Goal: Task Accomplishment & Management: Manage account settings

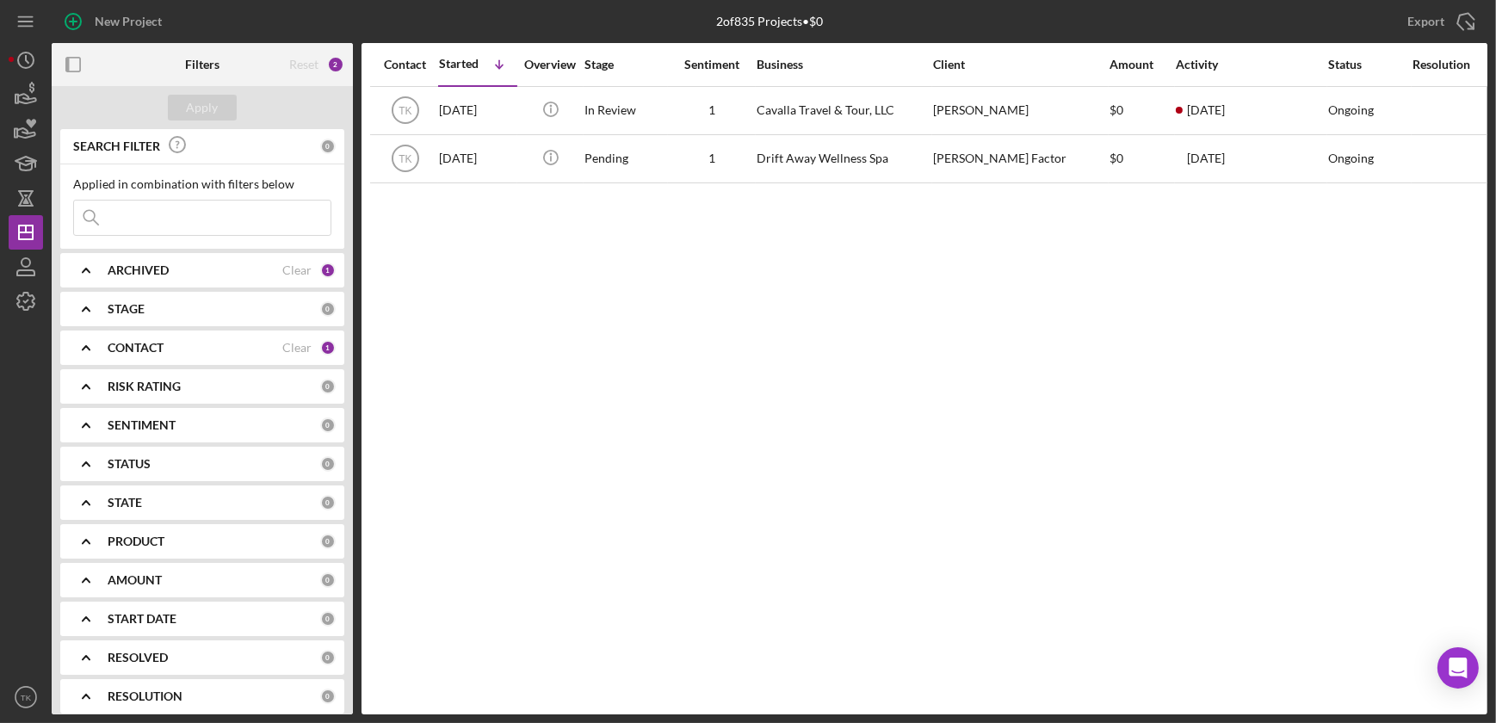
click at [155, 351] on b "CONTACT" at bounding box center [136, 348] width 56 height 14
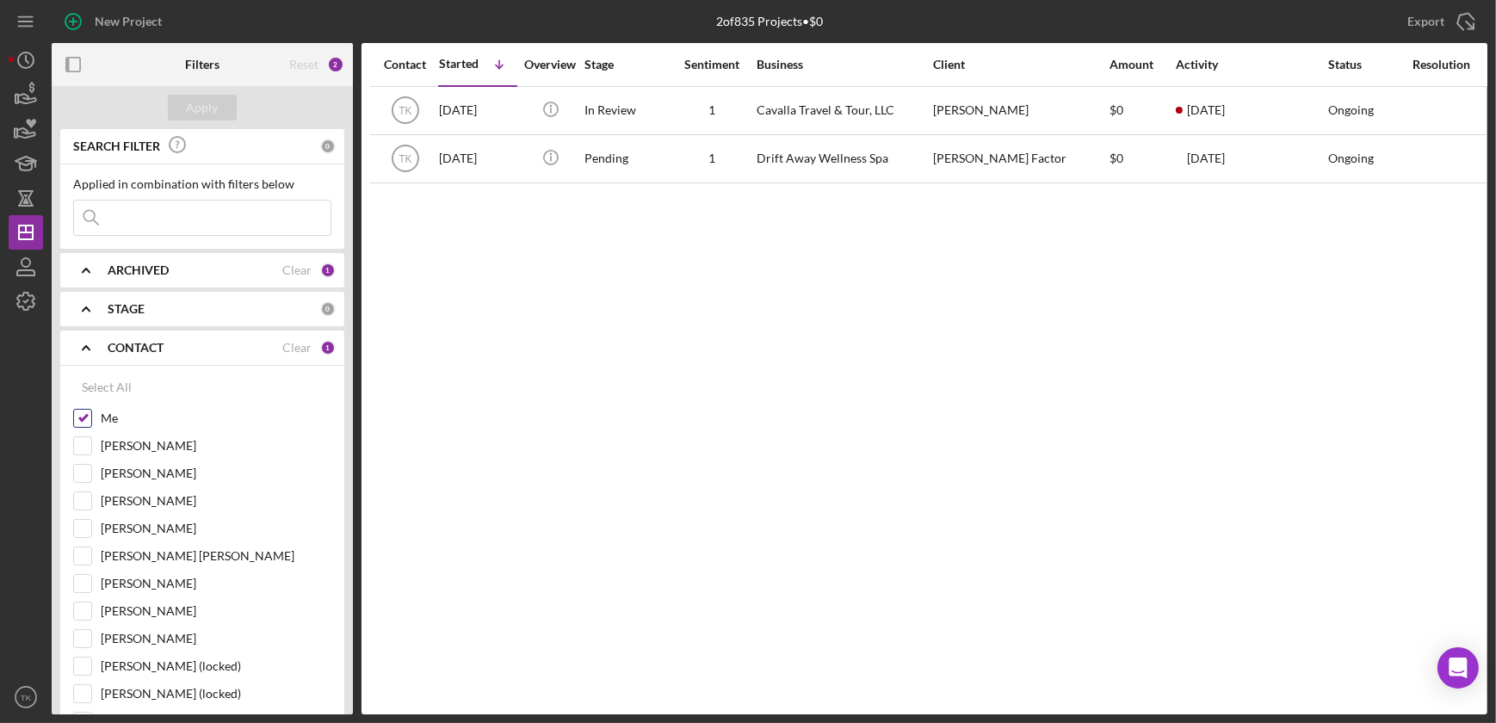
click at [87, 421] on input "Me" at bounding box center [82, 418] width 17 height 17
checkbox input "false"
click at [77, 530] on input "[PERSON_NAME]" at bounding box center [82, 528] width 17 height 17
checkbox input "true"
click at [221, 115] on button "Apply" at bounding box center [202, 108] width 69 height 26
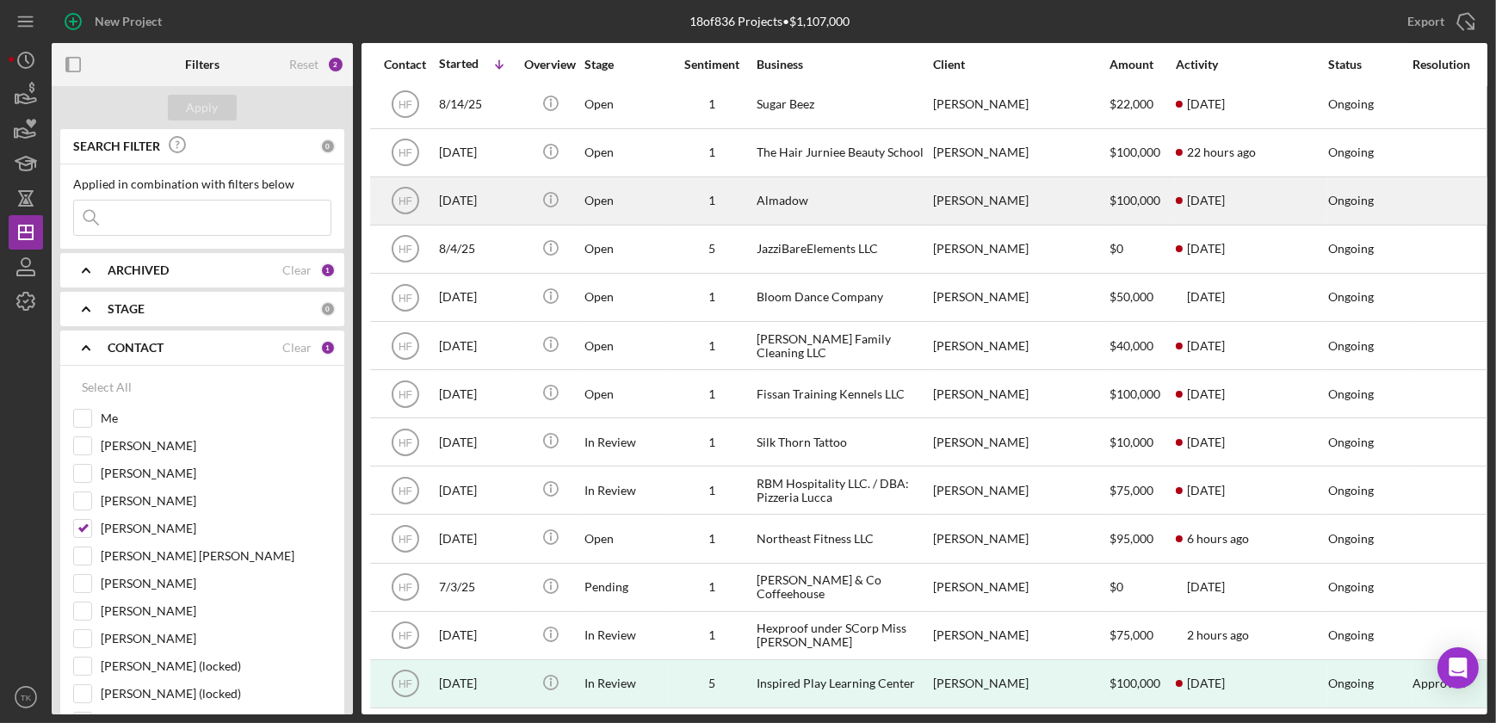
scroll to position [77, 0]
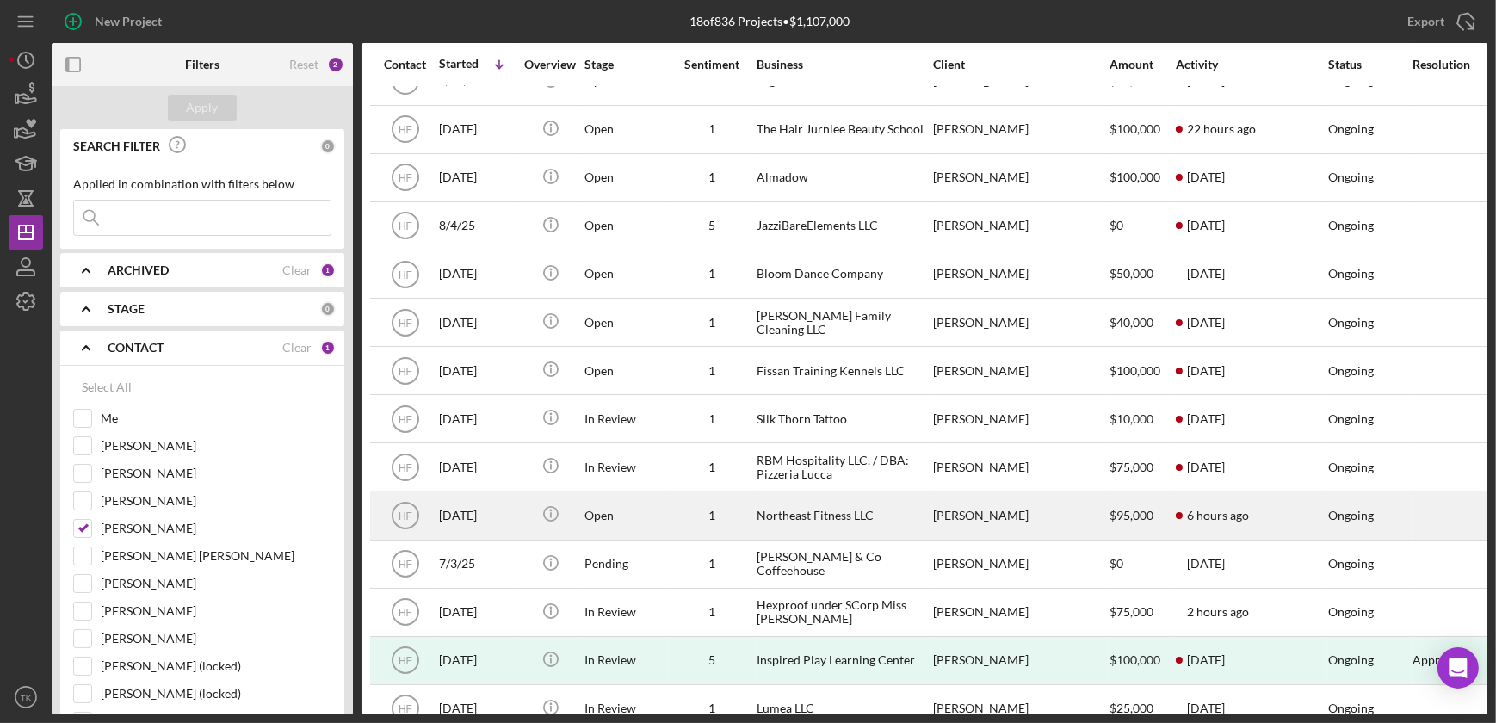
click at [656, 525] on div "Open" at bounding box center [625, 515] width 83 height 46
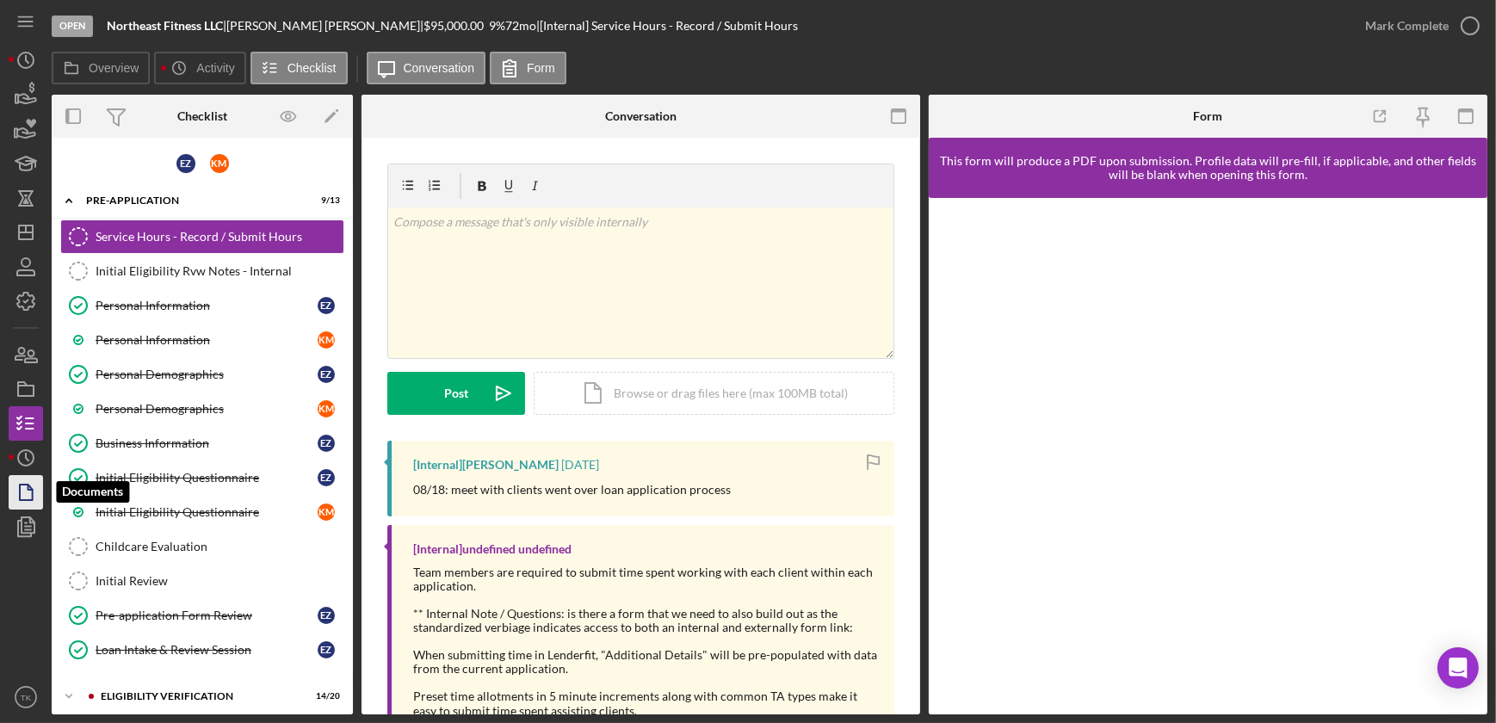
click at [34, 494] on icon "button" at bounding box center [25, 492] width 43 height 43
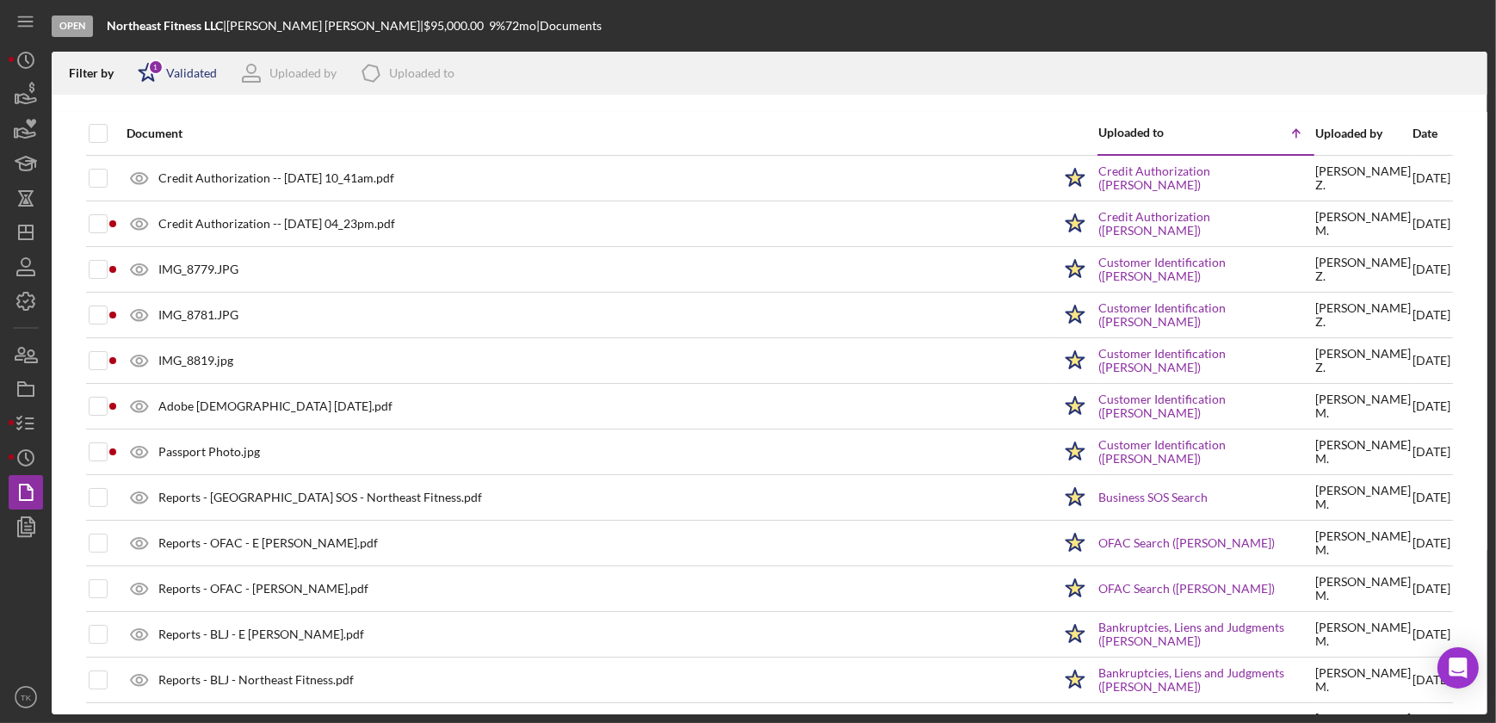
click at [153, 70] on div "1" at bounding box center [155, 66] width 15 height 15
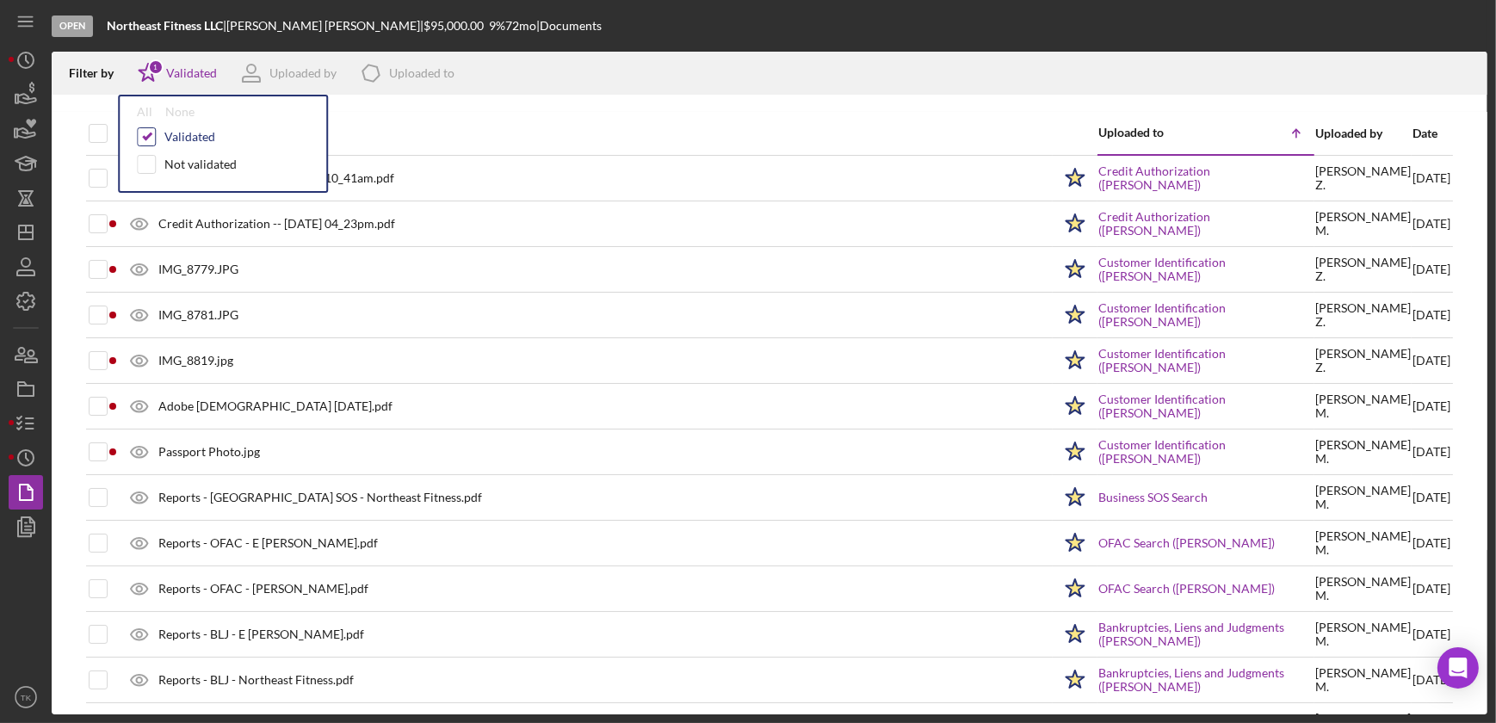
click at [143, 133] on input "checkbox" at bounding box center [146, 136] width 17 height 17
checkbox input "false"
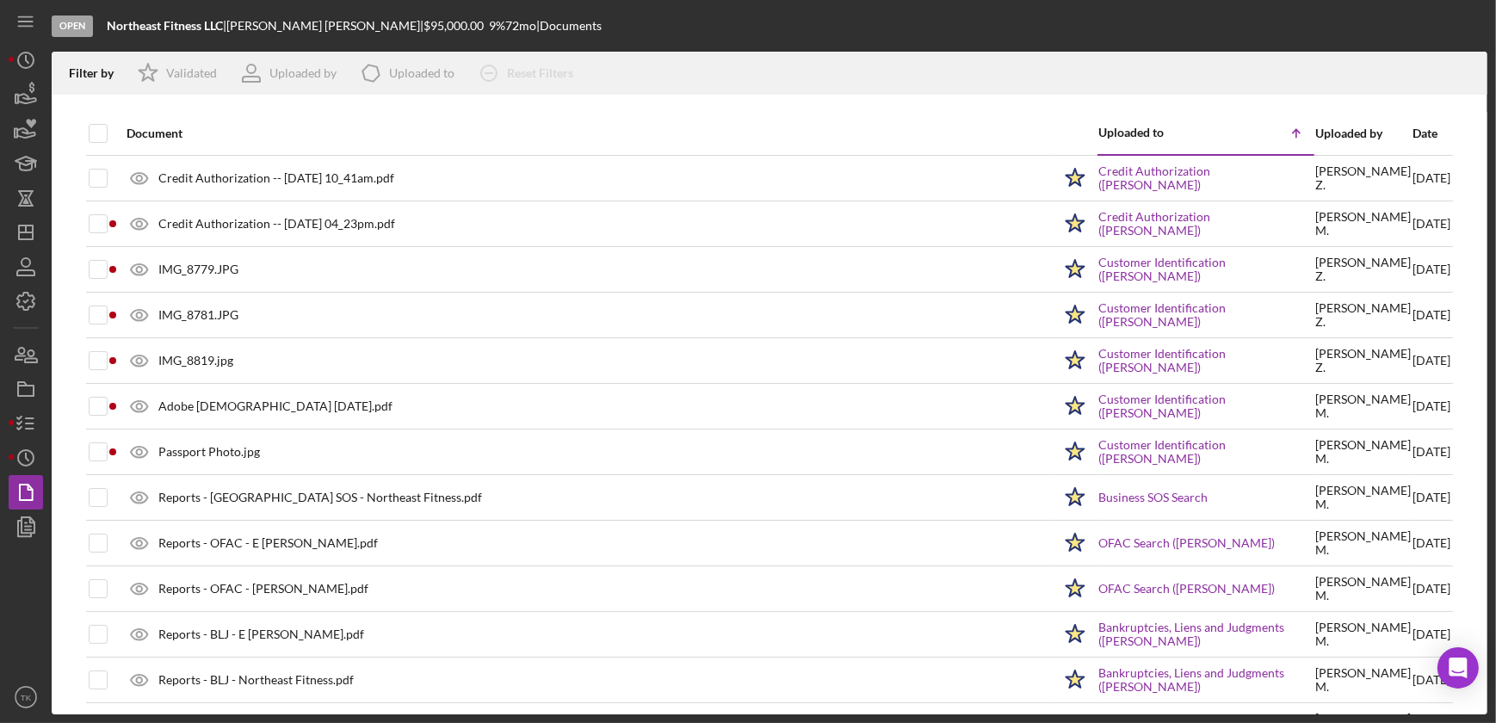
click at [499, 136] on div "Document" at bounding box center [589, 134] width 925 height 14
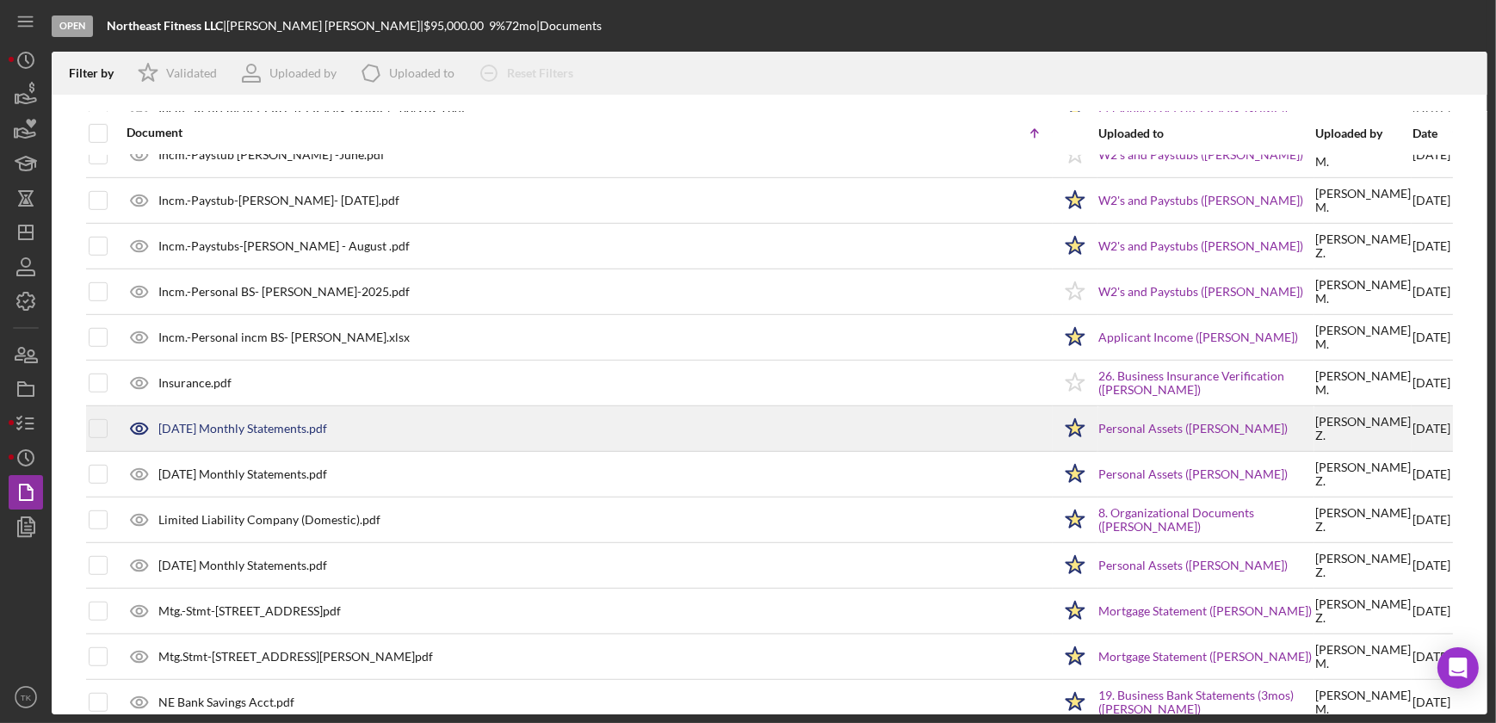
scroll to position [1408, 0]
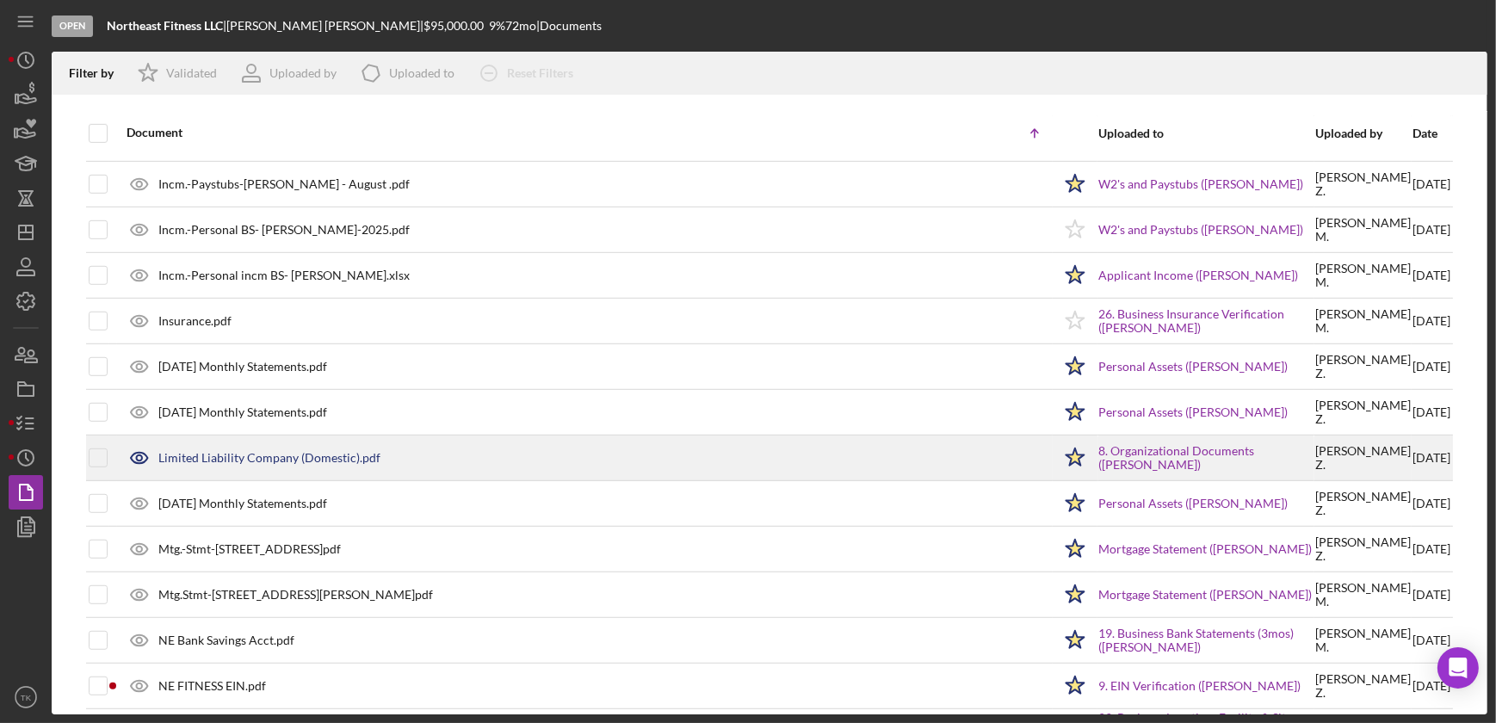
click at [303, 460] on div "Limited Liability Company (Domestic).pdf" at bounding box center [269, 458] width 222 height 14
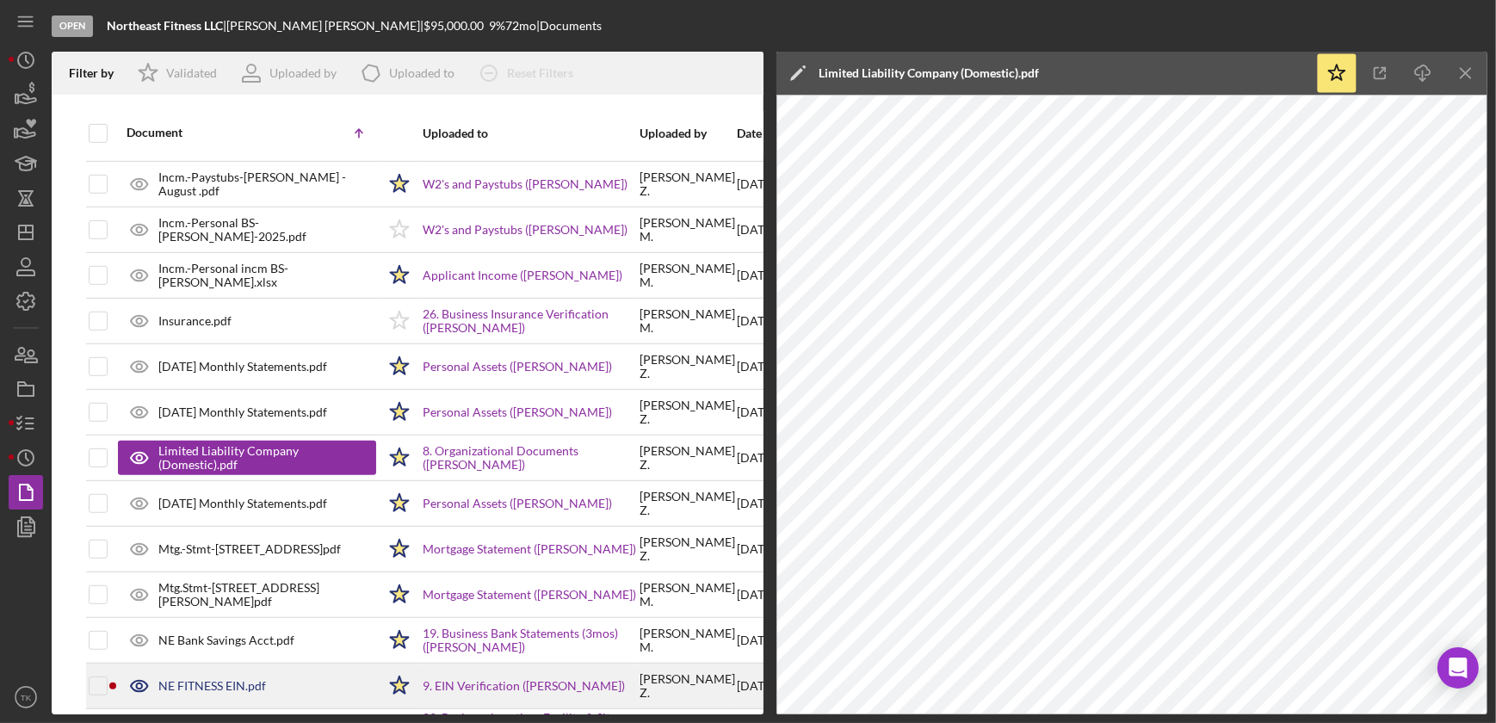
click at [231, 687] on div "NE FITNESS EIN.pdf" at bounding box center [212, 686] width 108 height 14
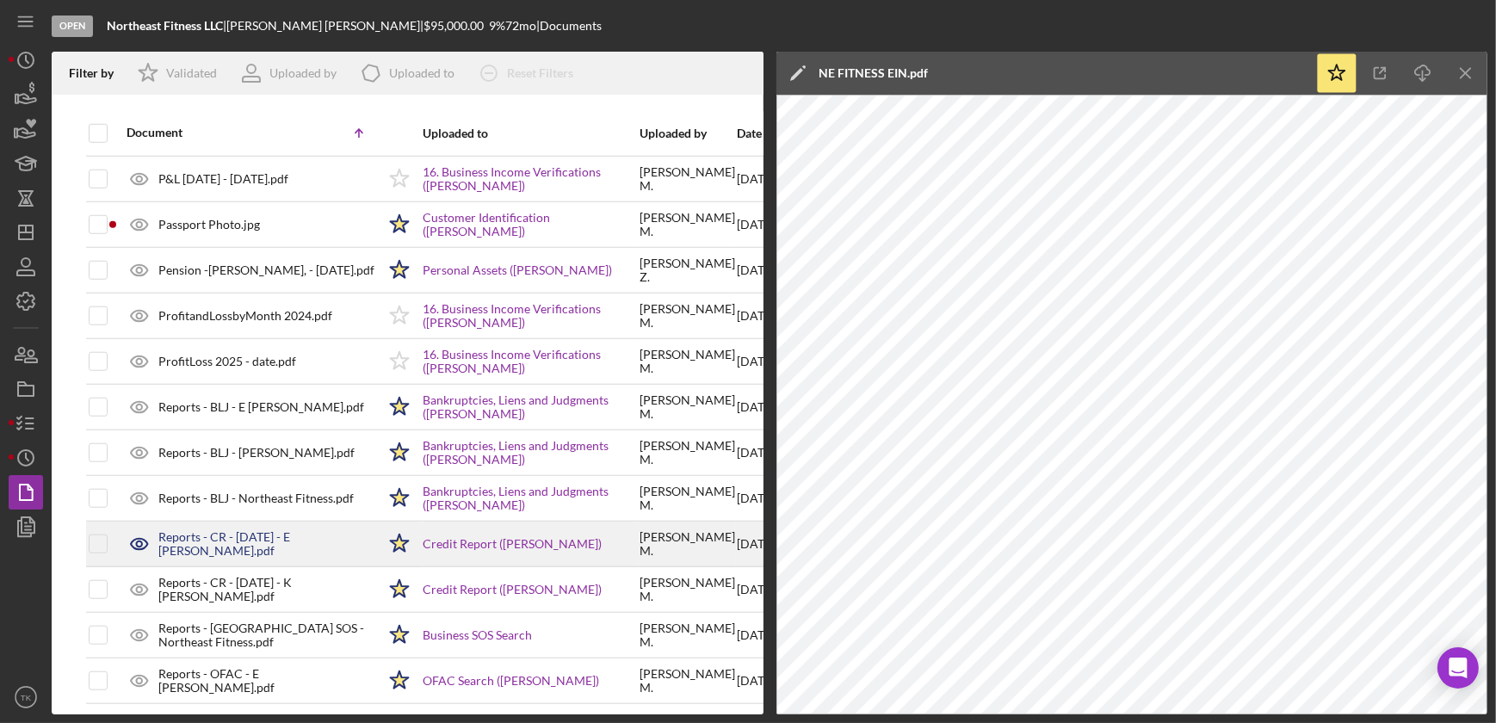
scroll to position [2033, 0]
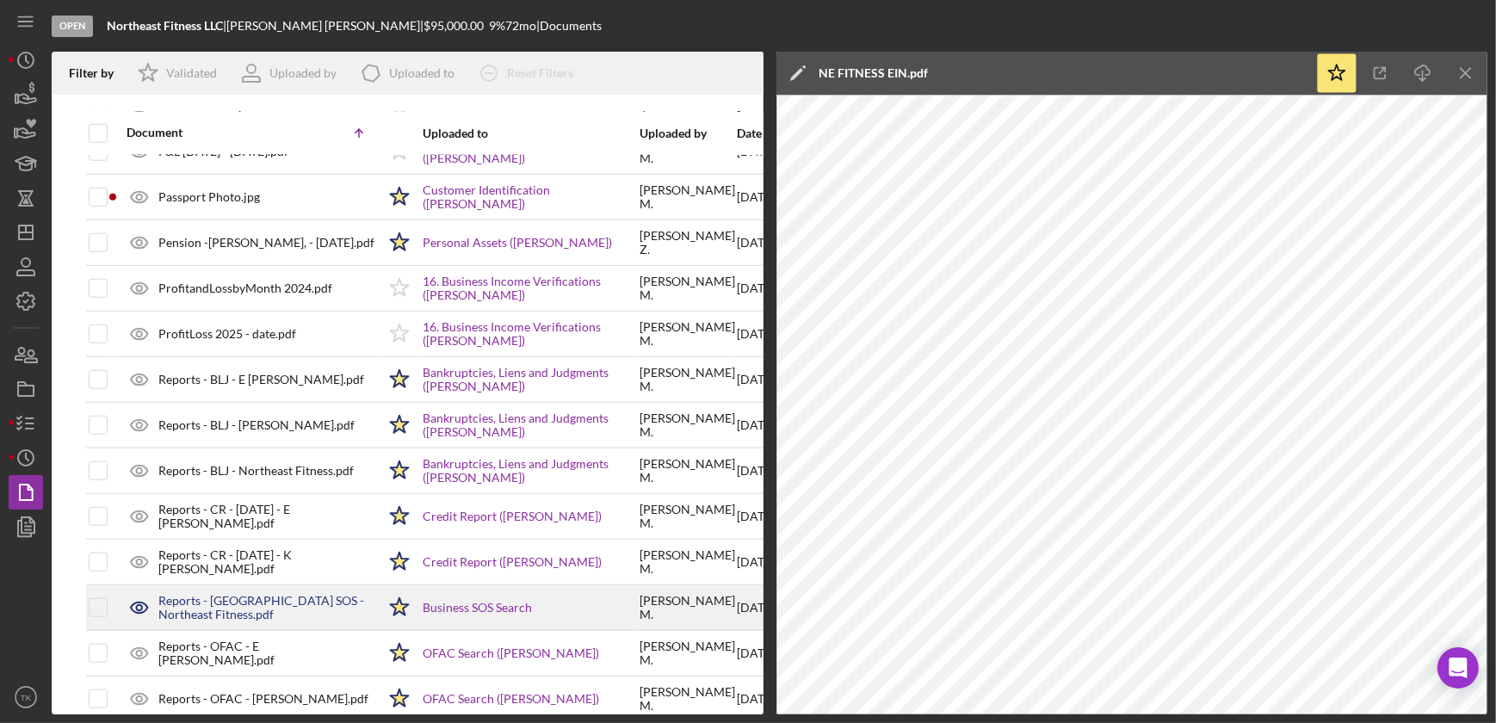
click at [278, 597] on div "Reports - [GEOGRAPHIC_DATA] SOS - Northeast Fitness.pdf" at bounding box center [267, 608] width 218 height 28
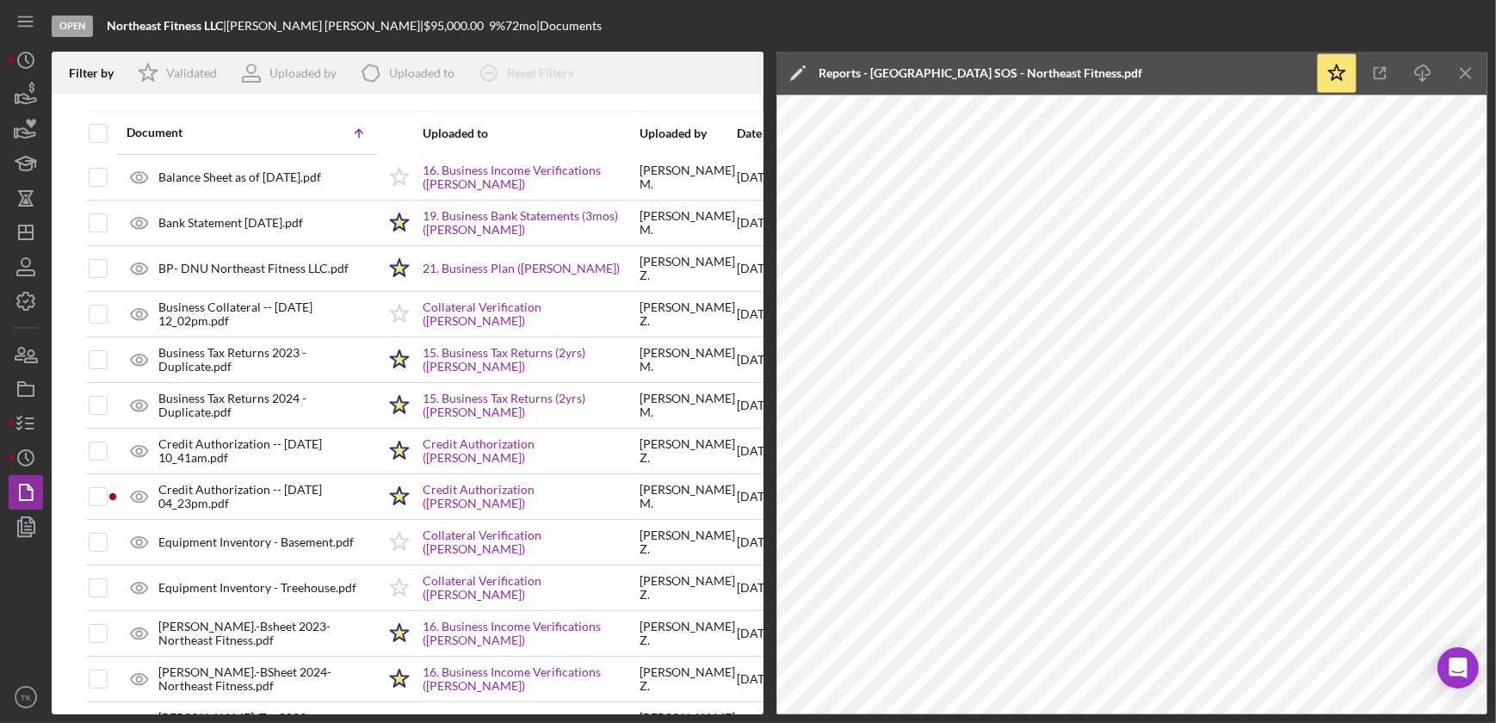
scroll to position [0, 0]
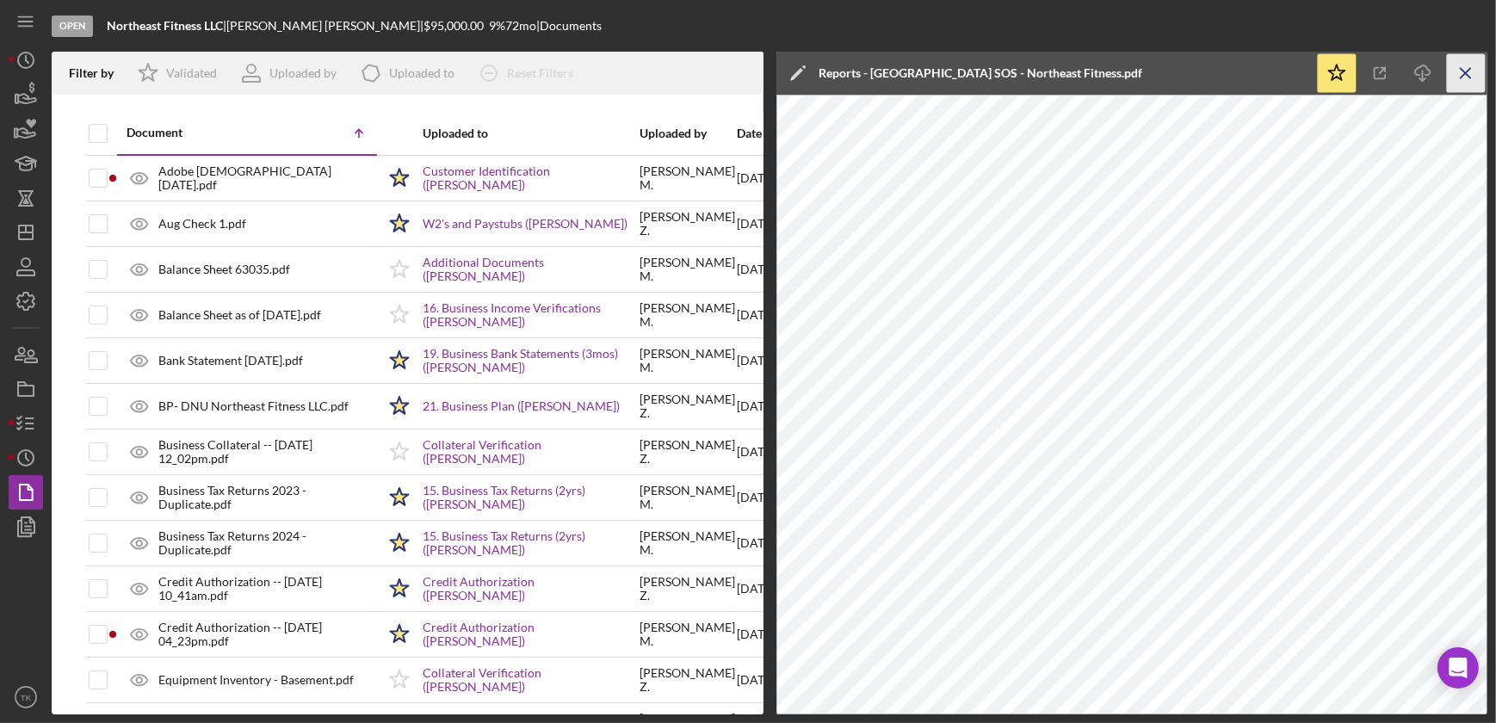
click at [1466, 73] on line "button" at bounding box center [1464, 72] width 9 height 9
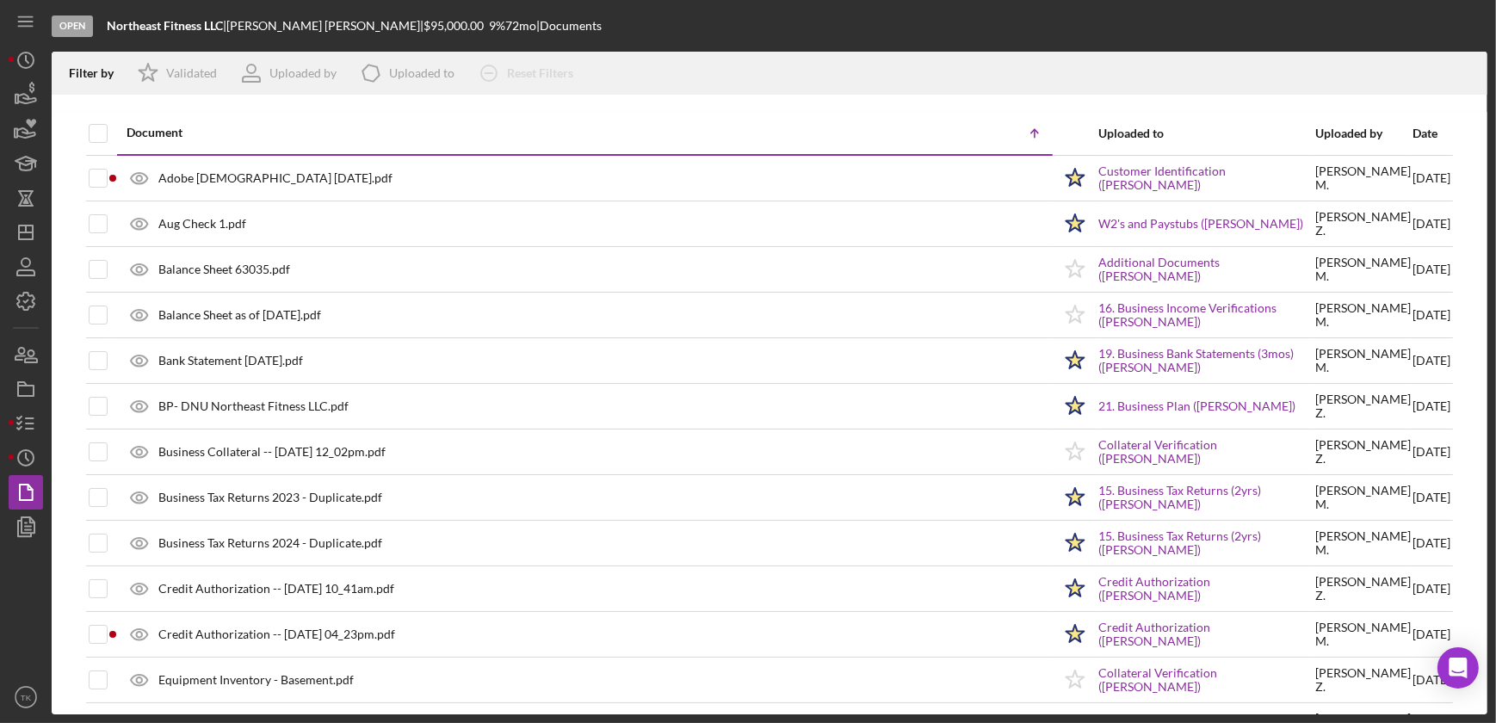
click at [1412, 130] on div "Date" at bounding box center [1431, 134] width 38 height 14
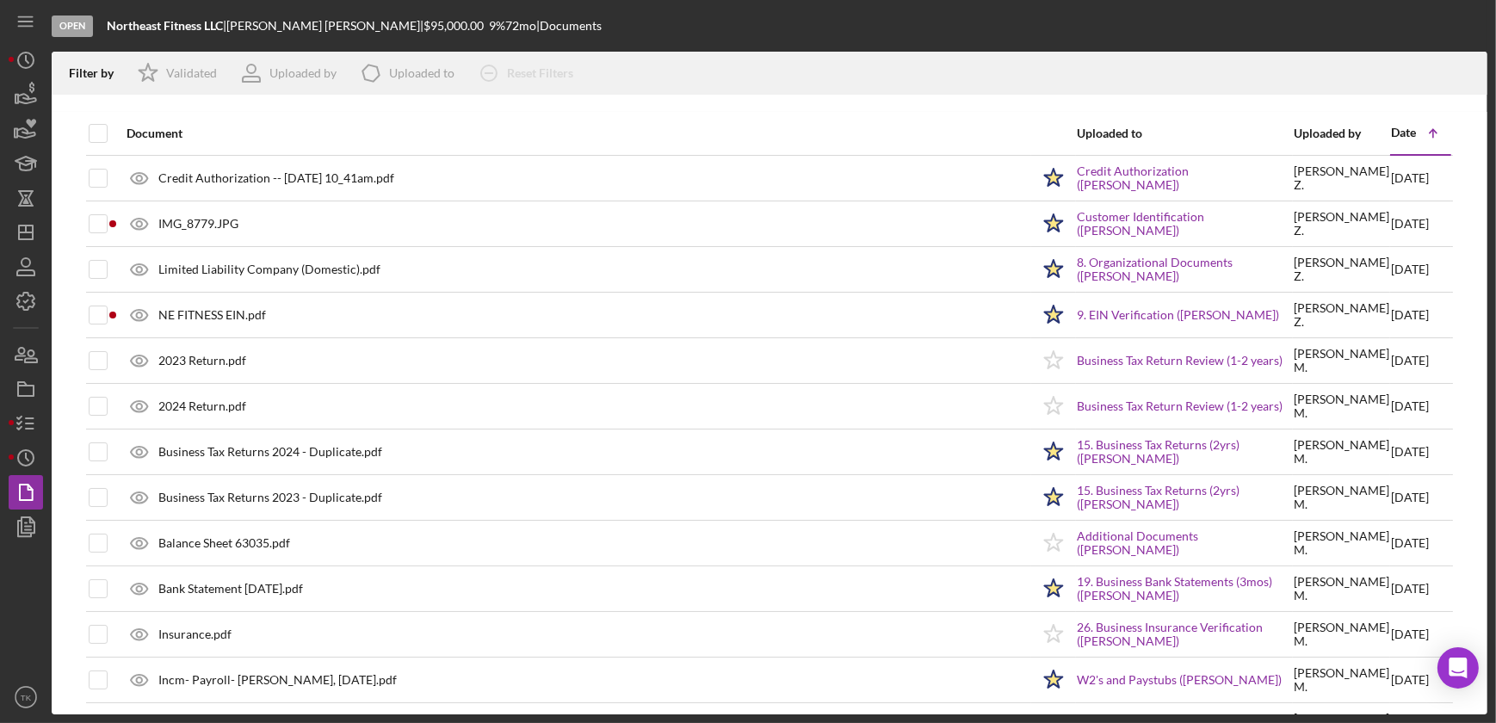
click at [1391, 131] on div "Date" at bounding box center [1403, 133] width 25 height 14
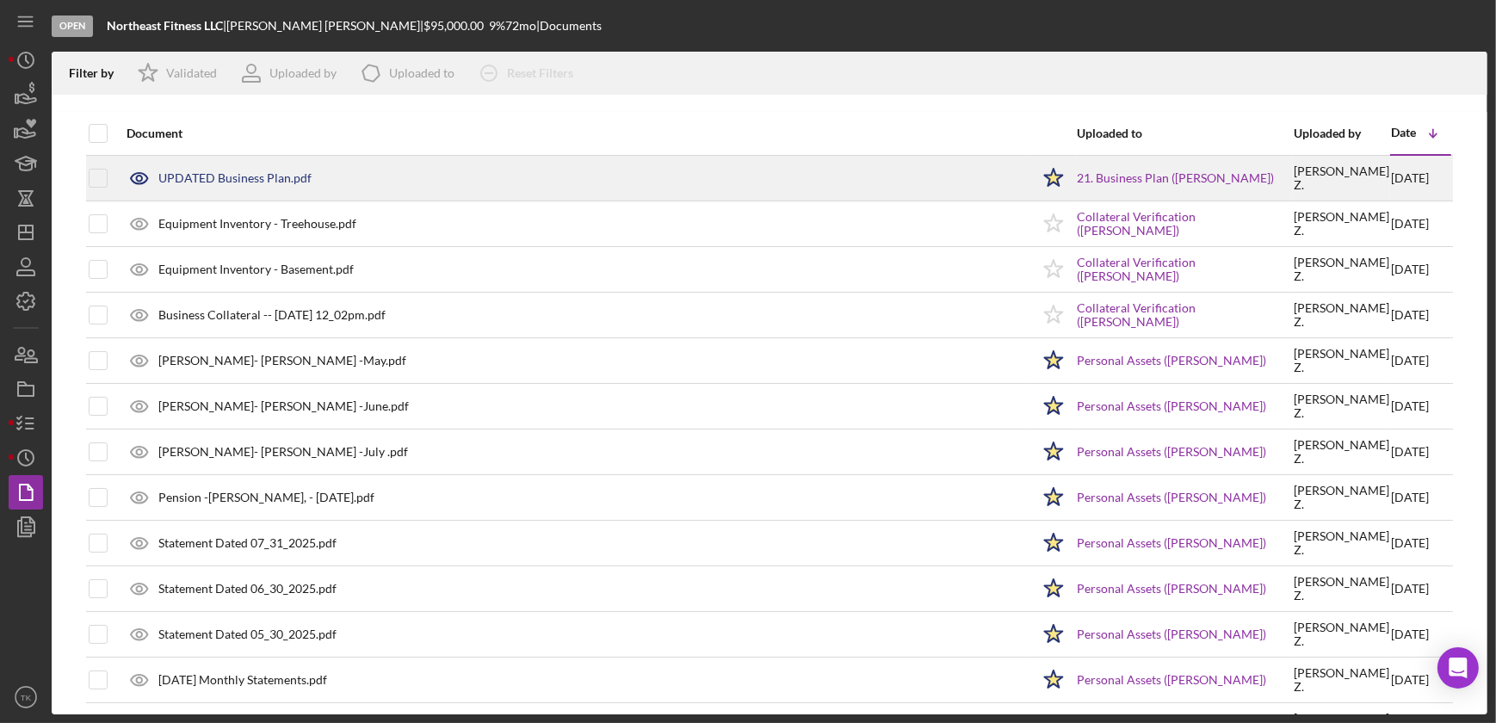
click at [250, 181] on div "UPDATED Business Plan.pdf" at bounding box center [234, 178] width 153 height 14
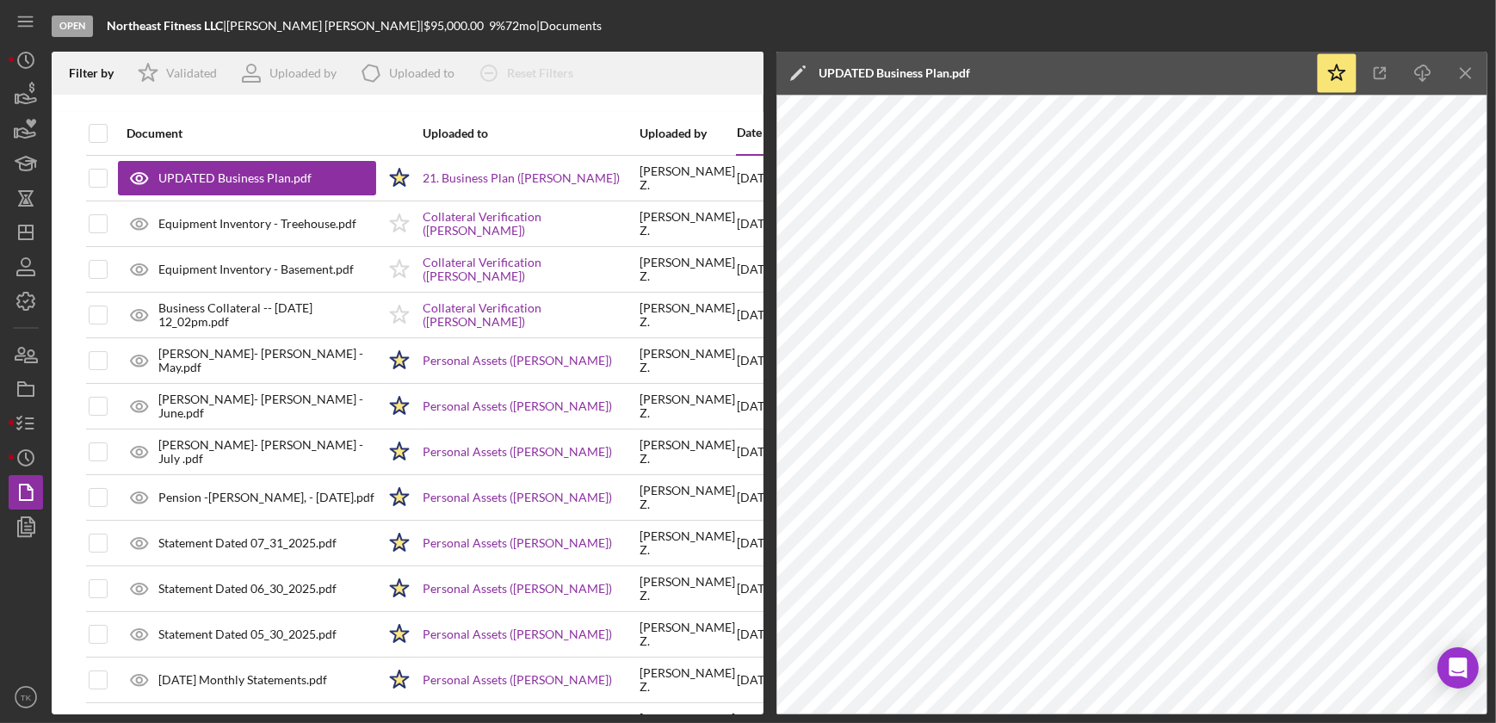
click at [1463, 64] on icon "Icon/Menu Close" at bounding box center [1466, 73] width 39 height 39
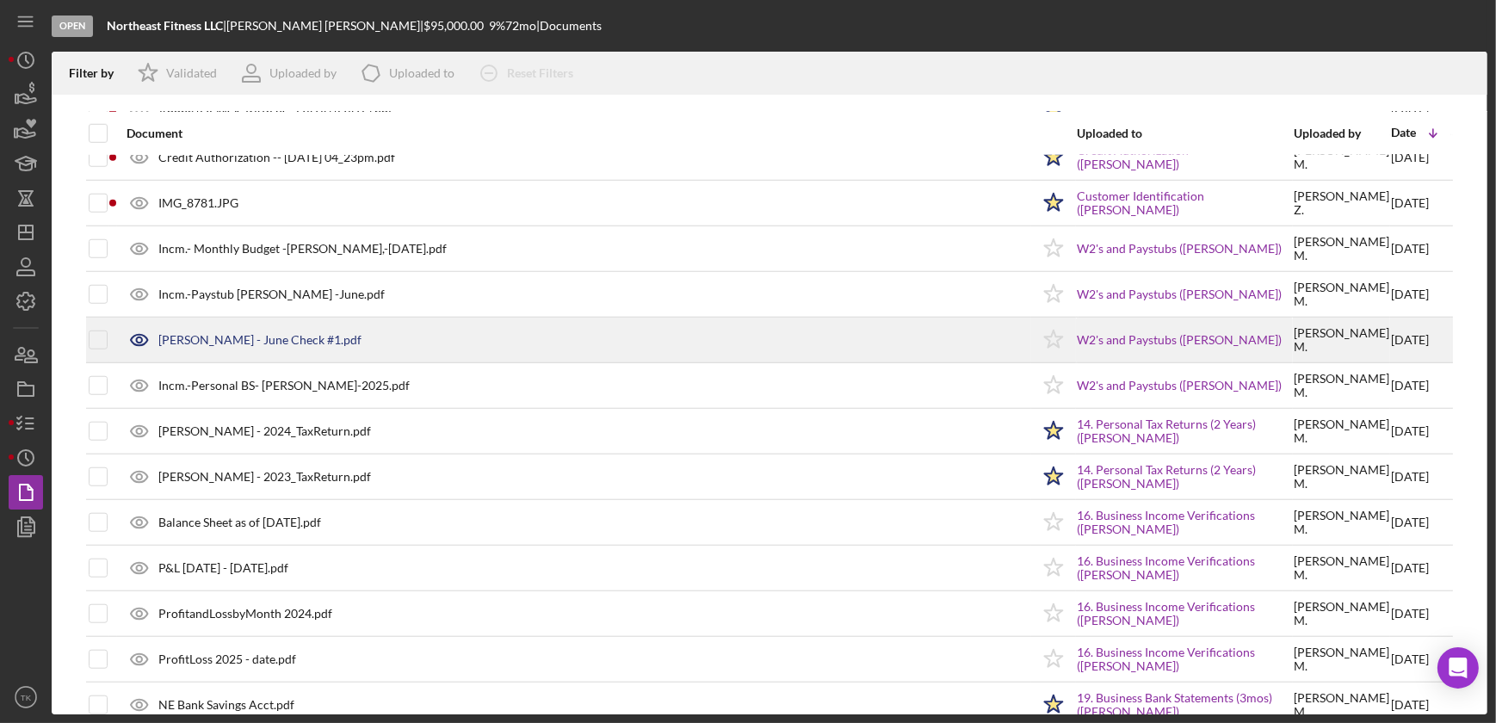
scroll to position [2033, 0]
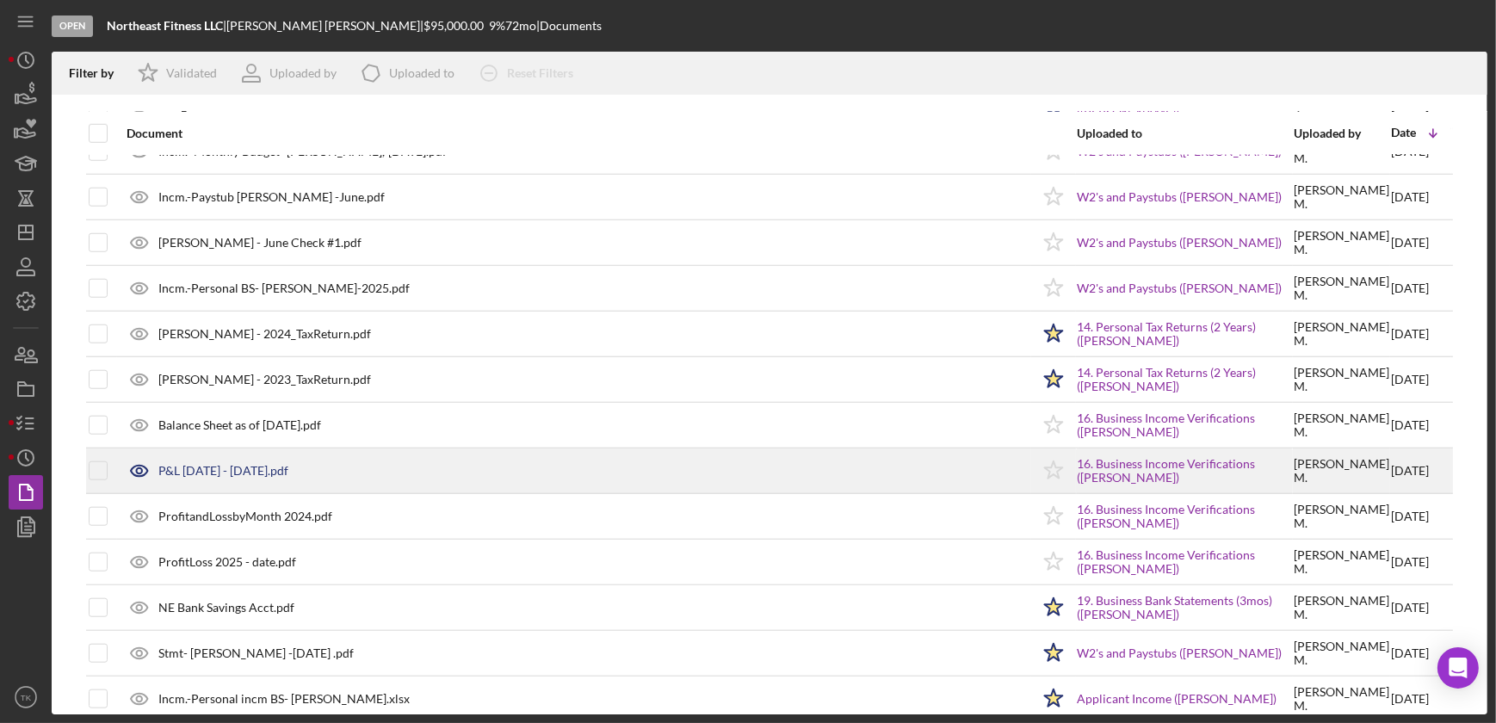
click at [424, 468] on div "P&L [DATE] - [DATE].pdf" at bounding box center [574, 470] width 912 height 43
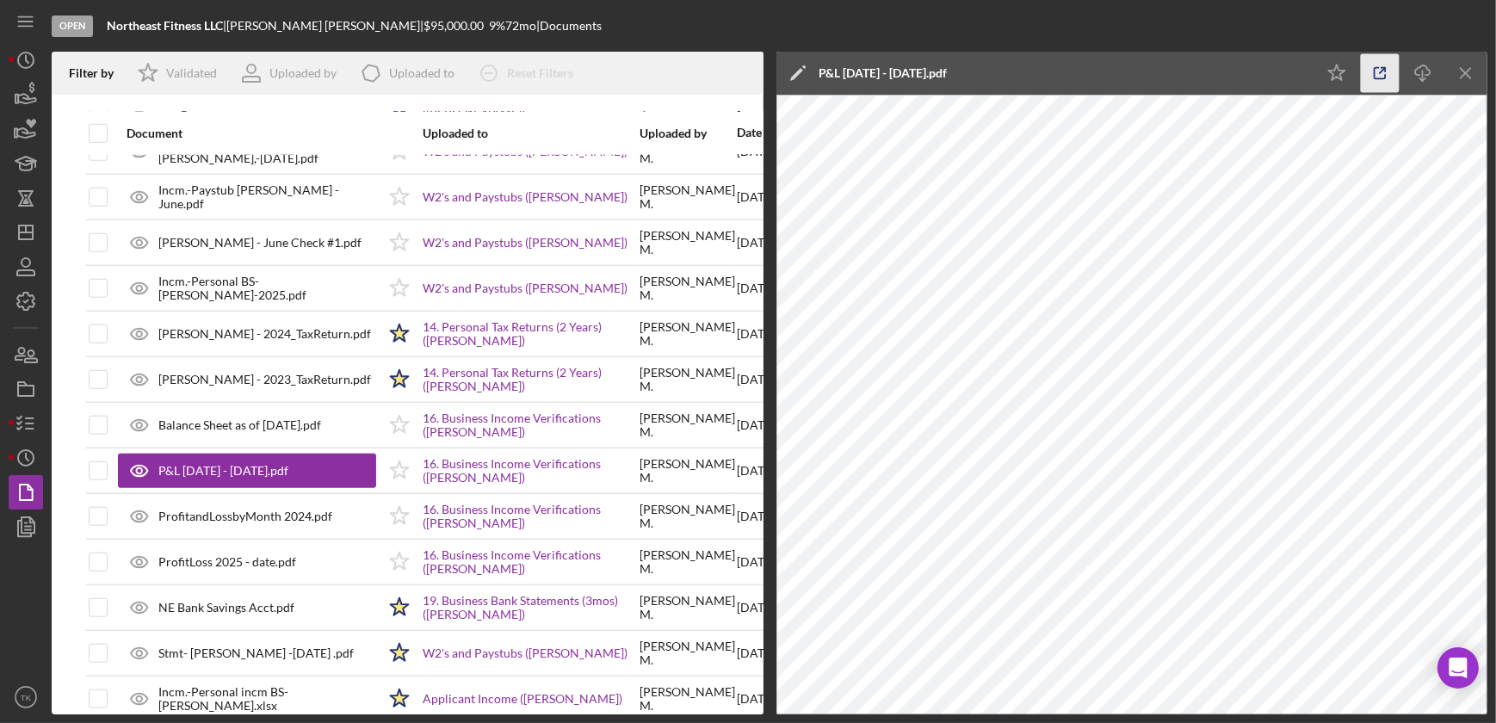
click at [1381, 69] on icon "button" at bounding box center [1380, 73] width 39 height 39
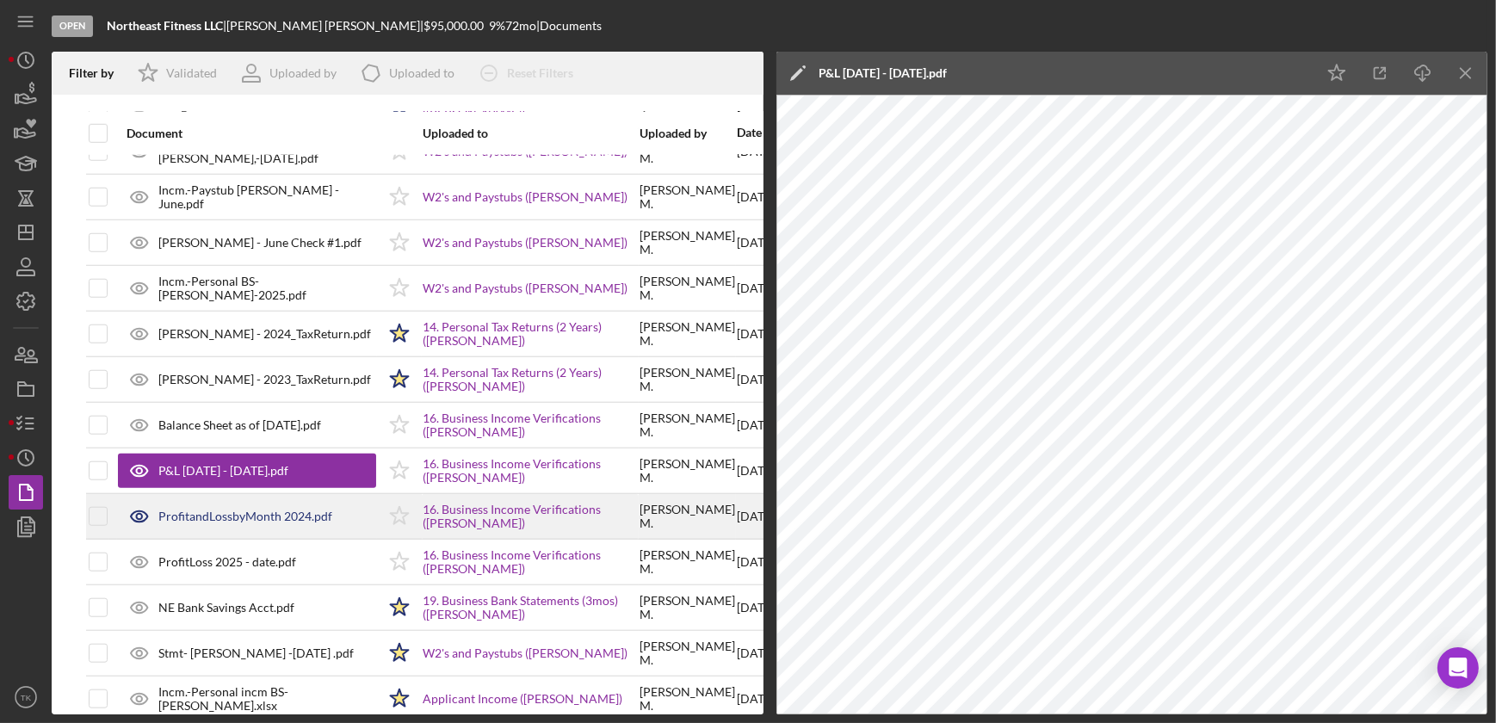
drag, startPoint x: 285, startPoint y: 514, endPoint x: 297, endPoint y: 512, distance: 12.2
click at [285, 514] on div "ProfitandLossbyMonth 2024.pdf" at bounding box center [245, 516] width 174 height 14
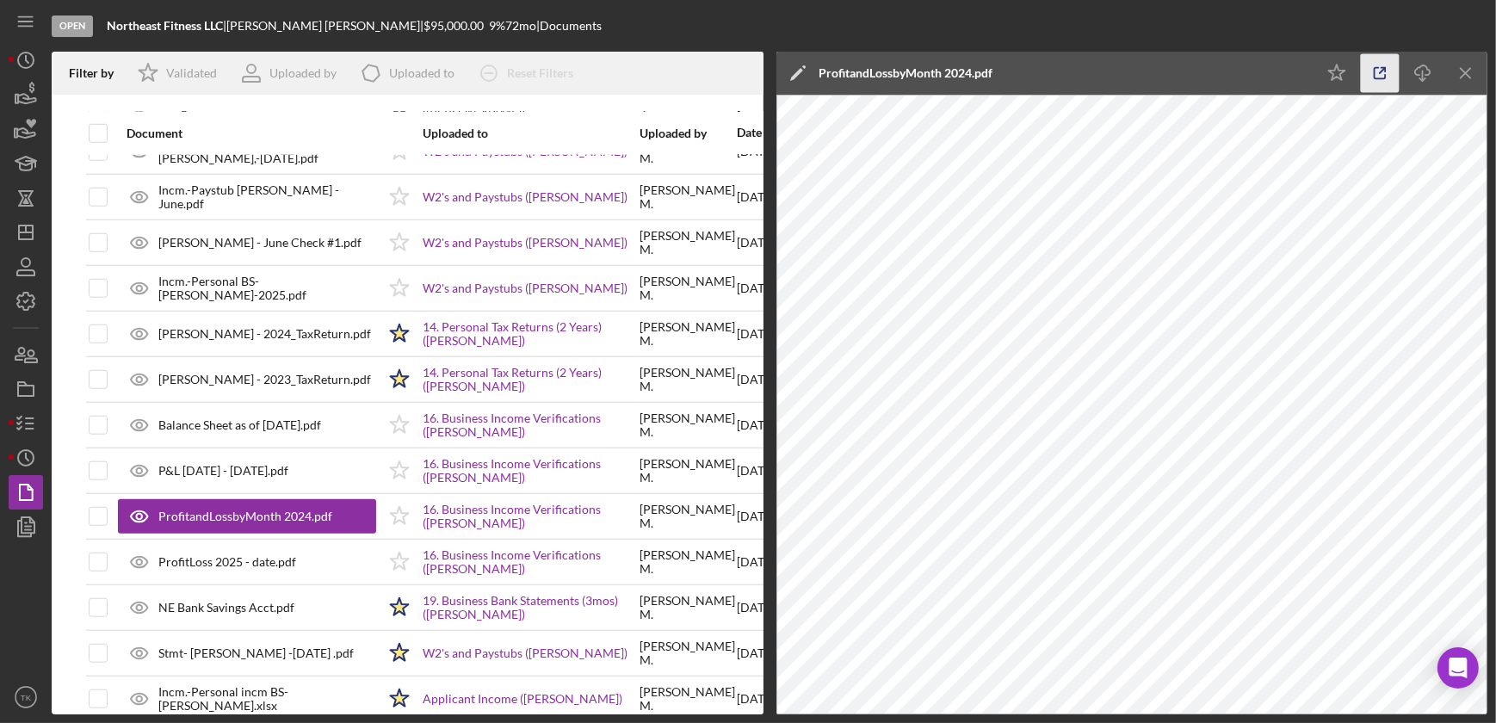
click at [1376, 75] on icon "button" at bounding box center [1380, 73] width 39 height 39
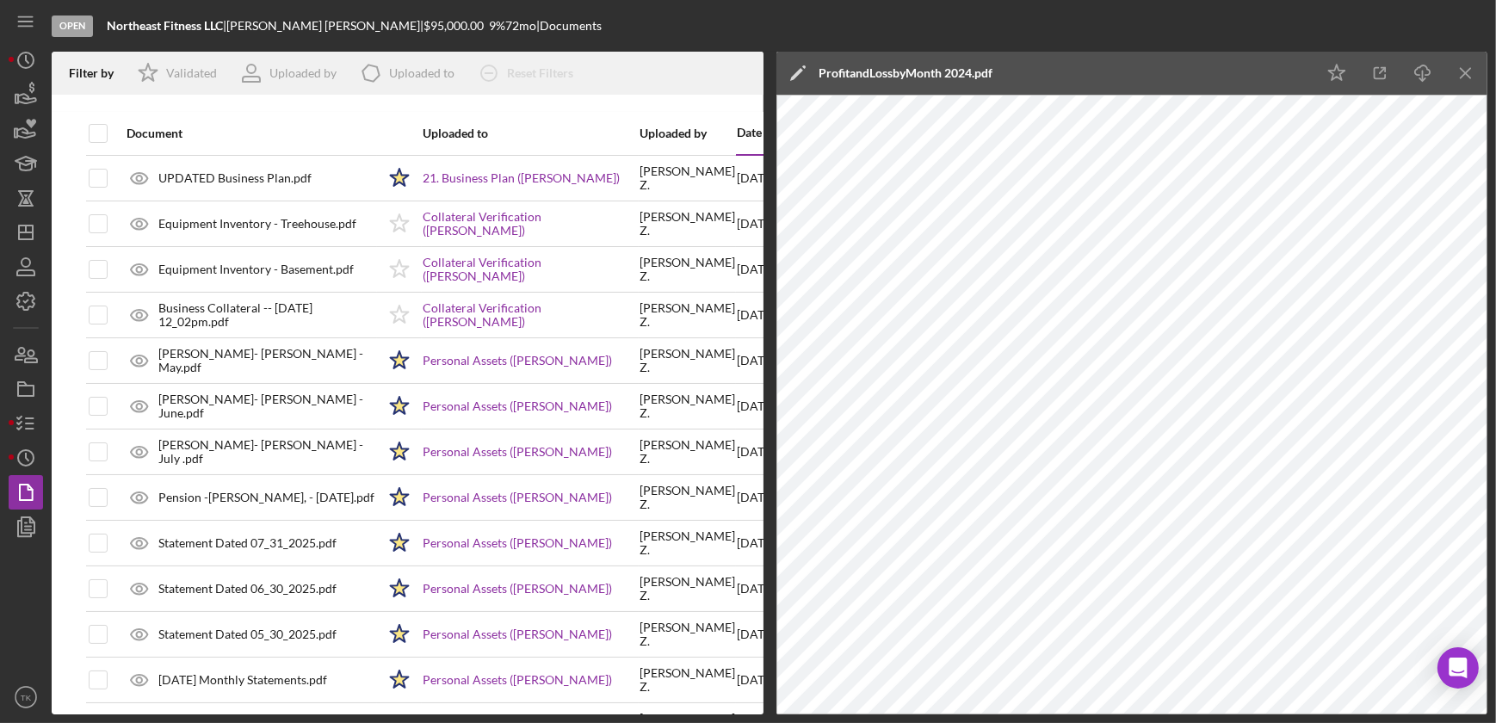
scroll to position [0, 0]
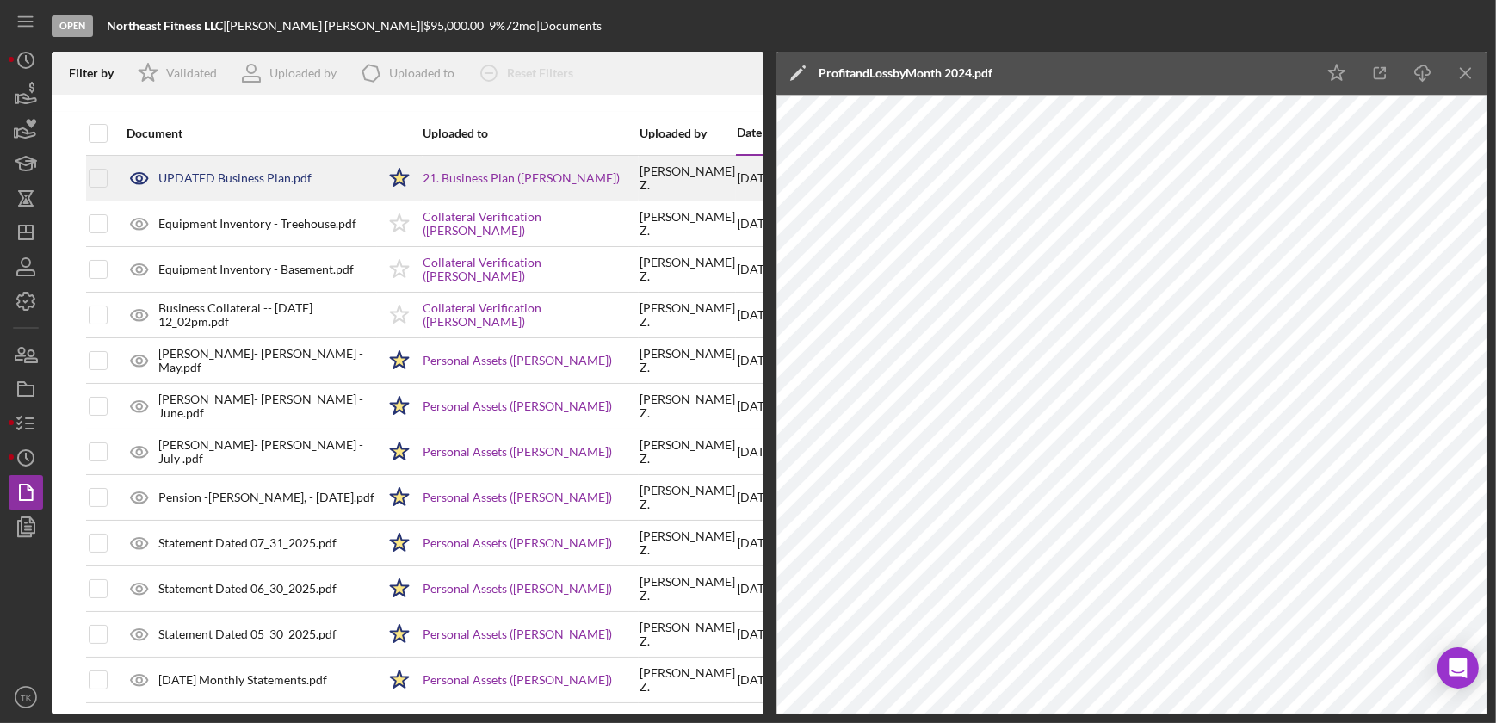
click at [247, 168] on div "UPDATED Business Plan.pdf" at bounding box center [247, 178] width 258 height 43
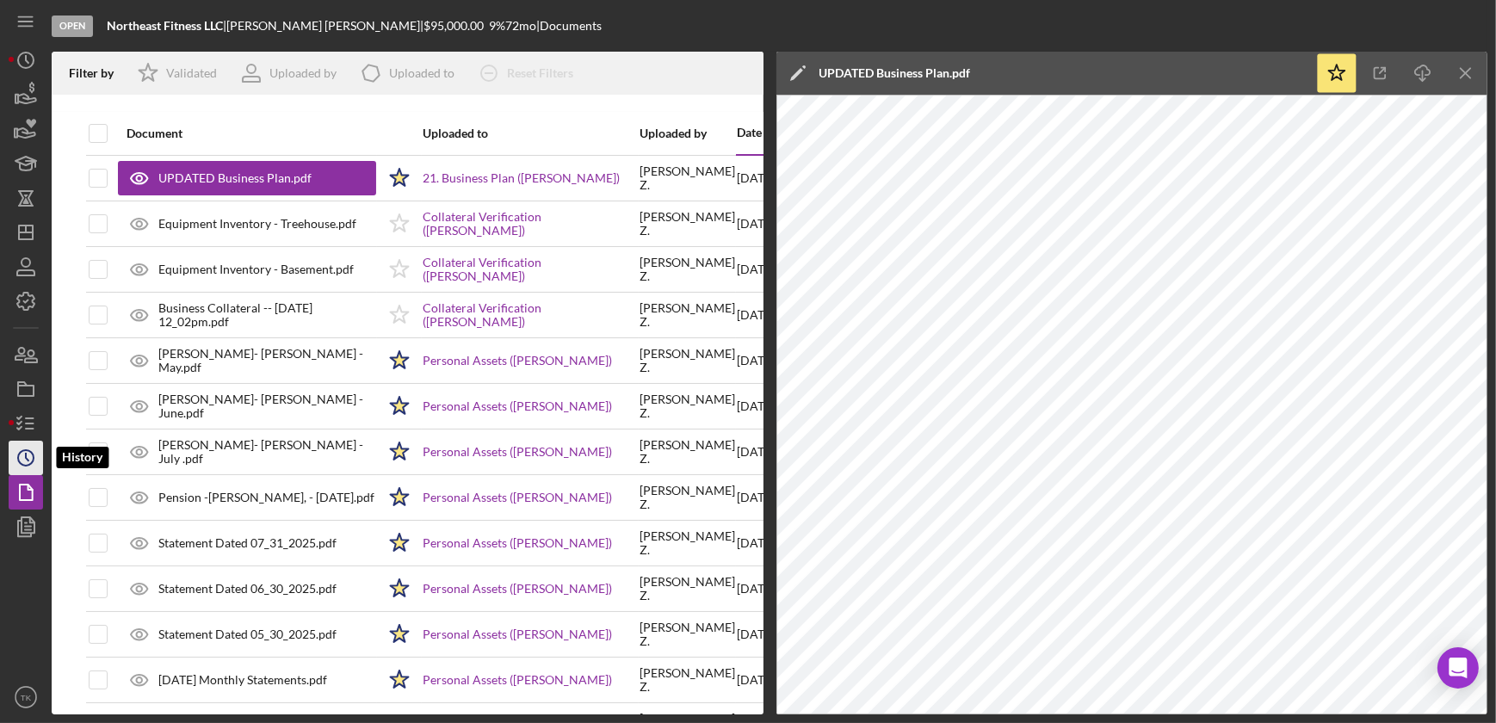
click at [27, 448] on icon "Icon/History" at bounding box center [25, 457] width 43 height 43
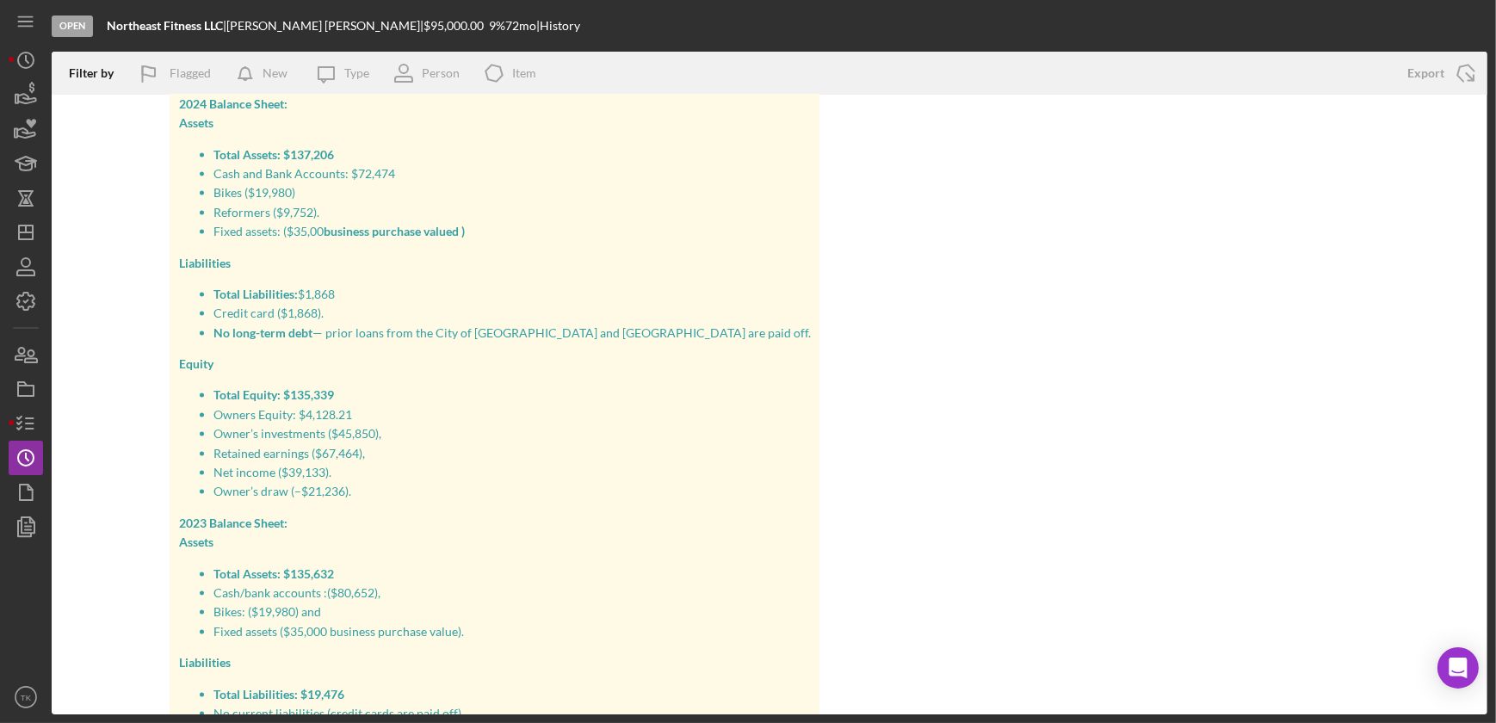
scroll to position [3364, 0]
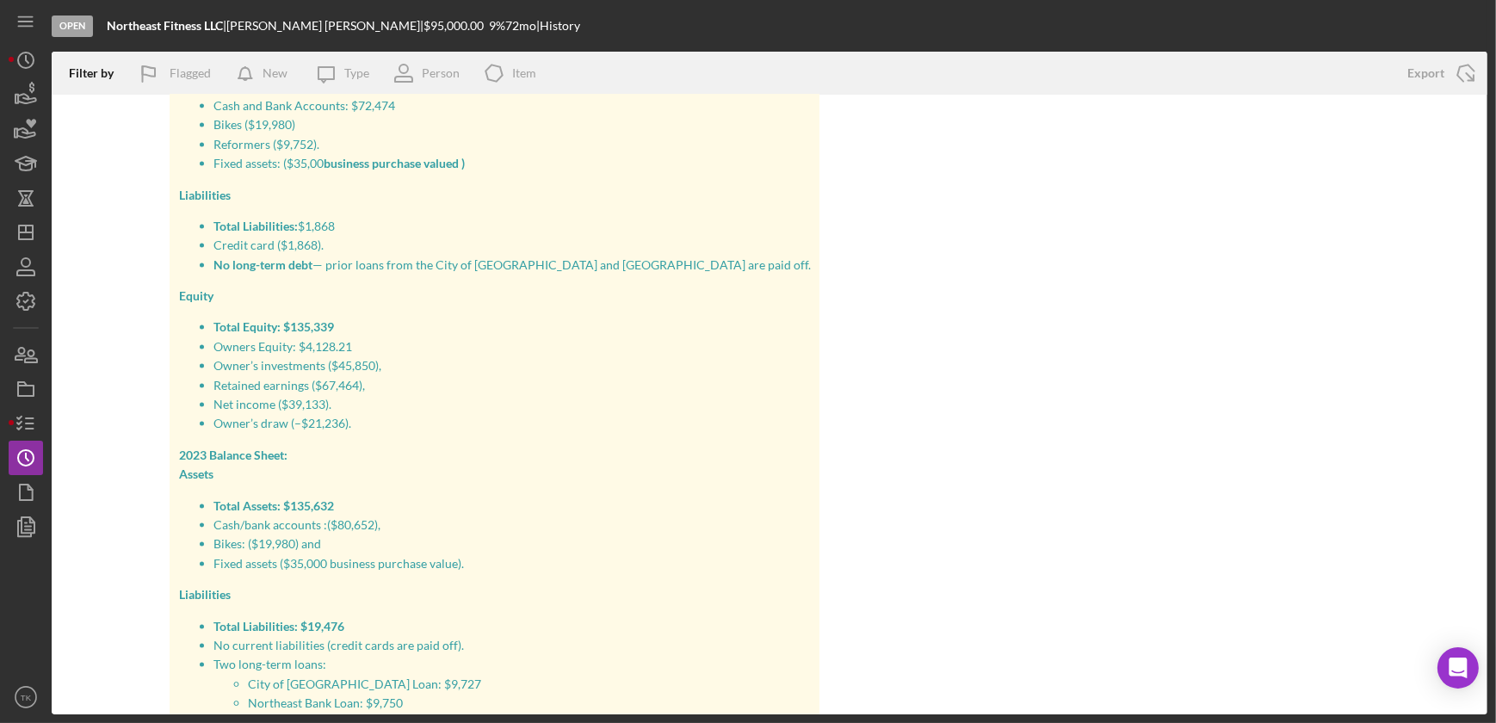
click at [118, 200] on div "Icon/Note [DATE] 2:02pm [PERSON_NAME] added an internal note to Business Income…" at bounding box center [769, 449] width 1367 height 932
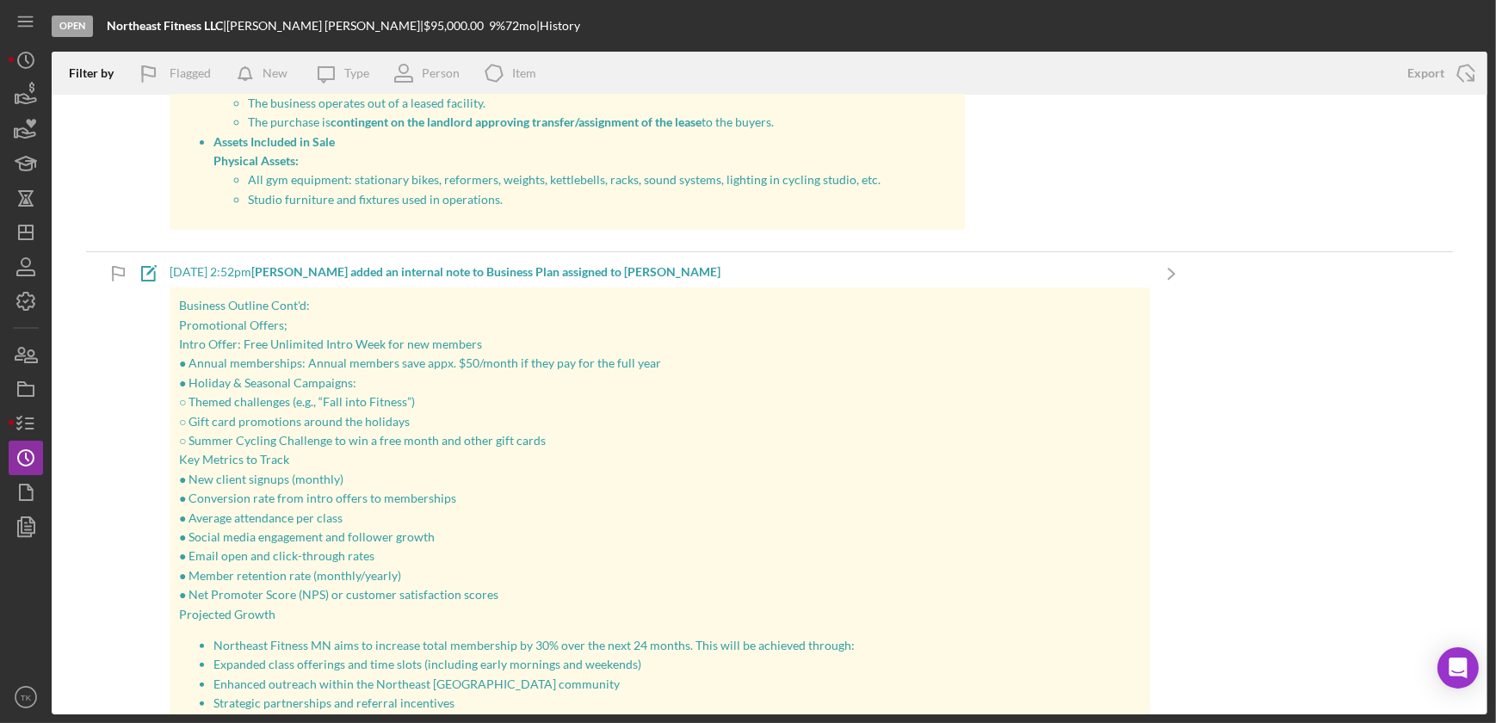
scroll to position [0, 0]
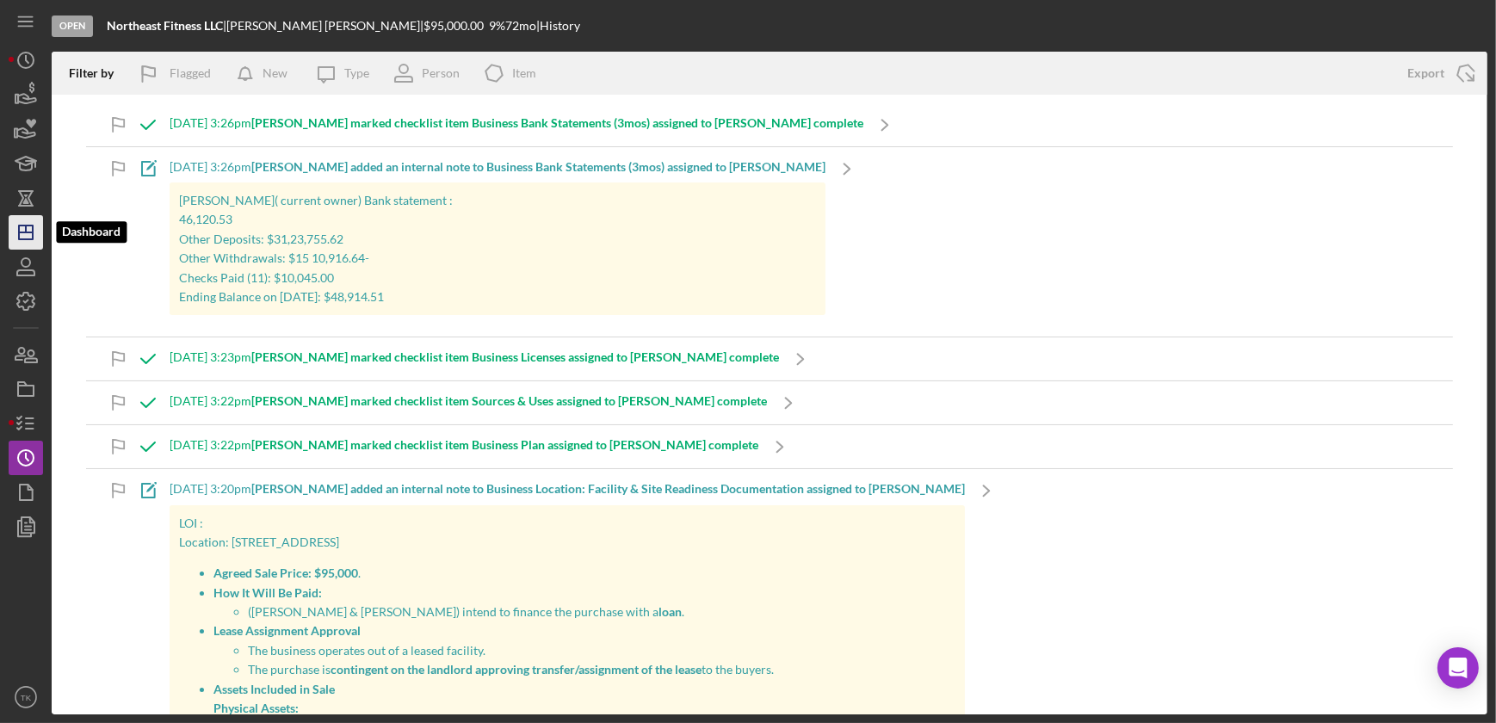
click at [21, 219] on icon "Icon/Dashboard" at bounding box center [25, 232] width 43 height 43
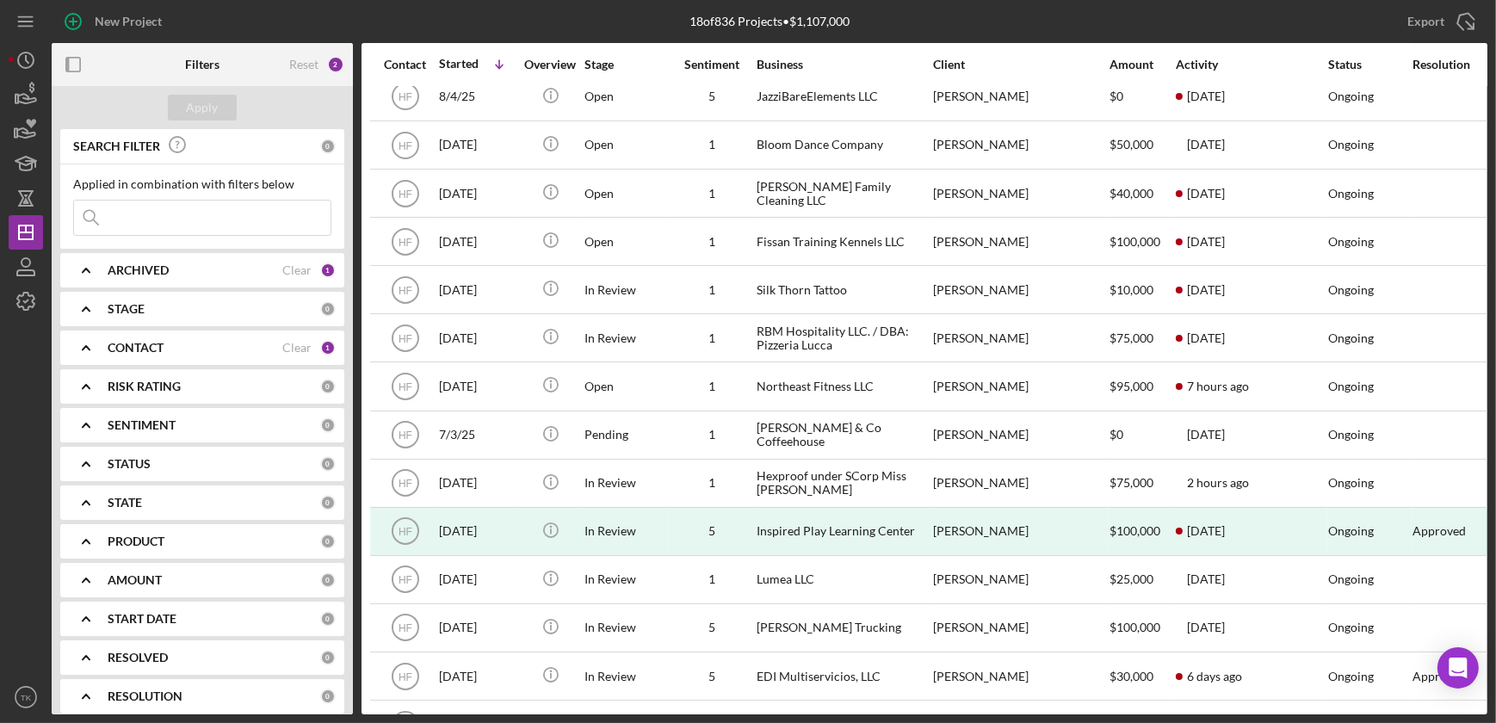
scroll to position [234, 0]
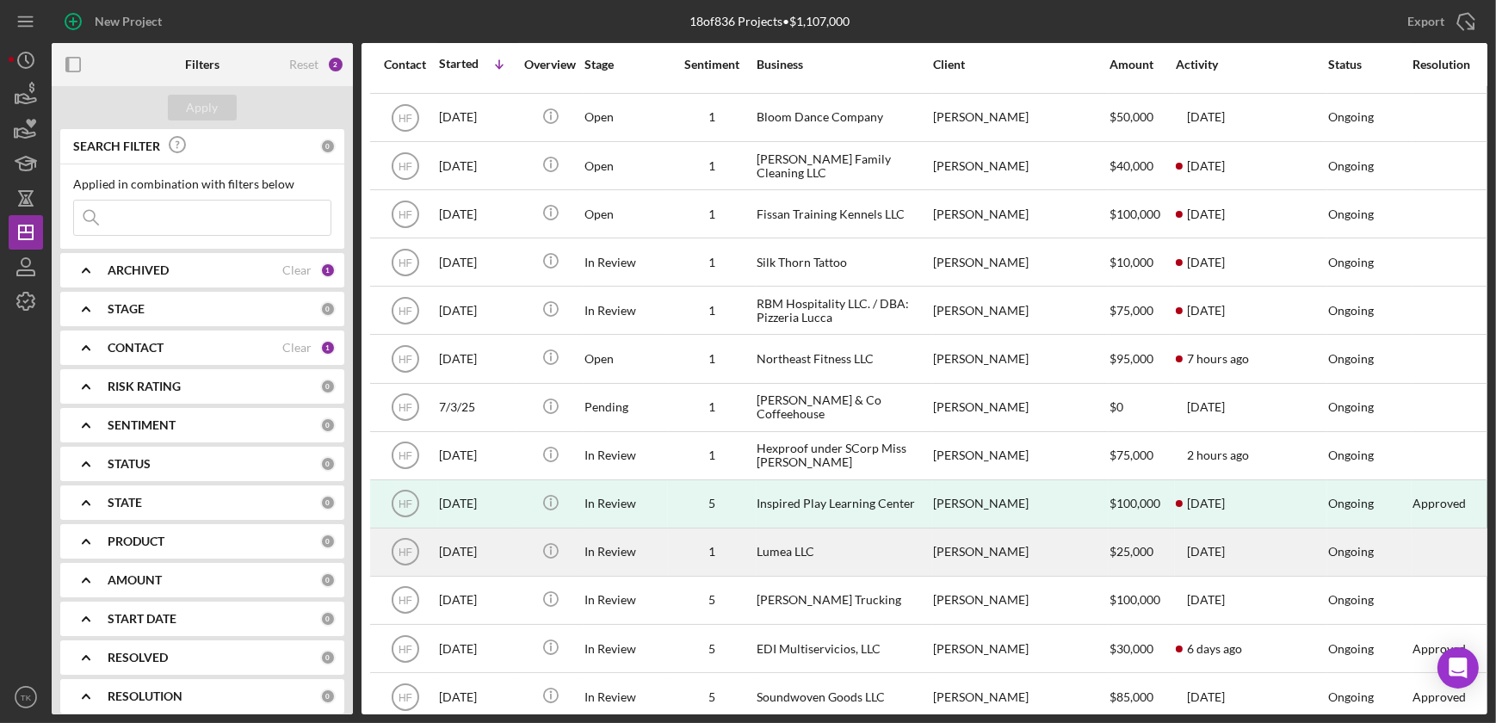
click at [772, 549] on div "Lumea LLC" at bounding box center [842, 552] width 172 height 46
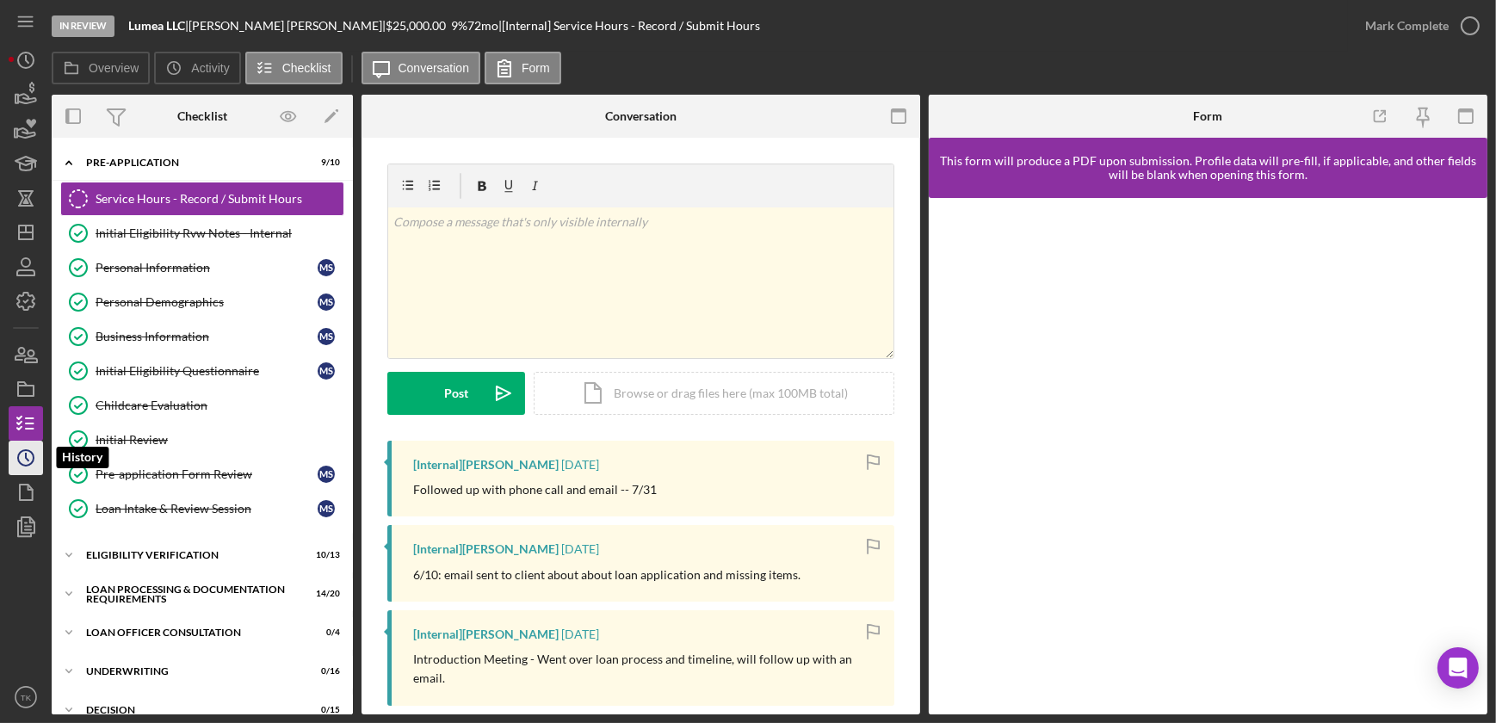
click at [25, 460] on icon "Icon/History" at bounding box center [25, 457] width 43 height 43
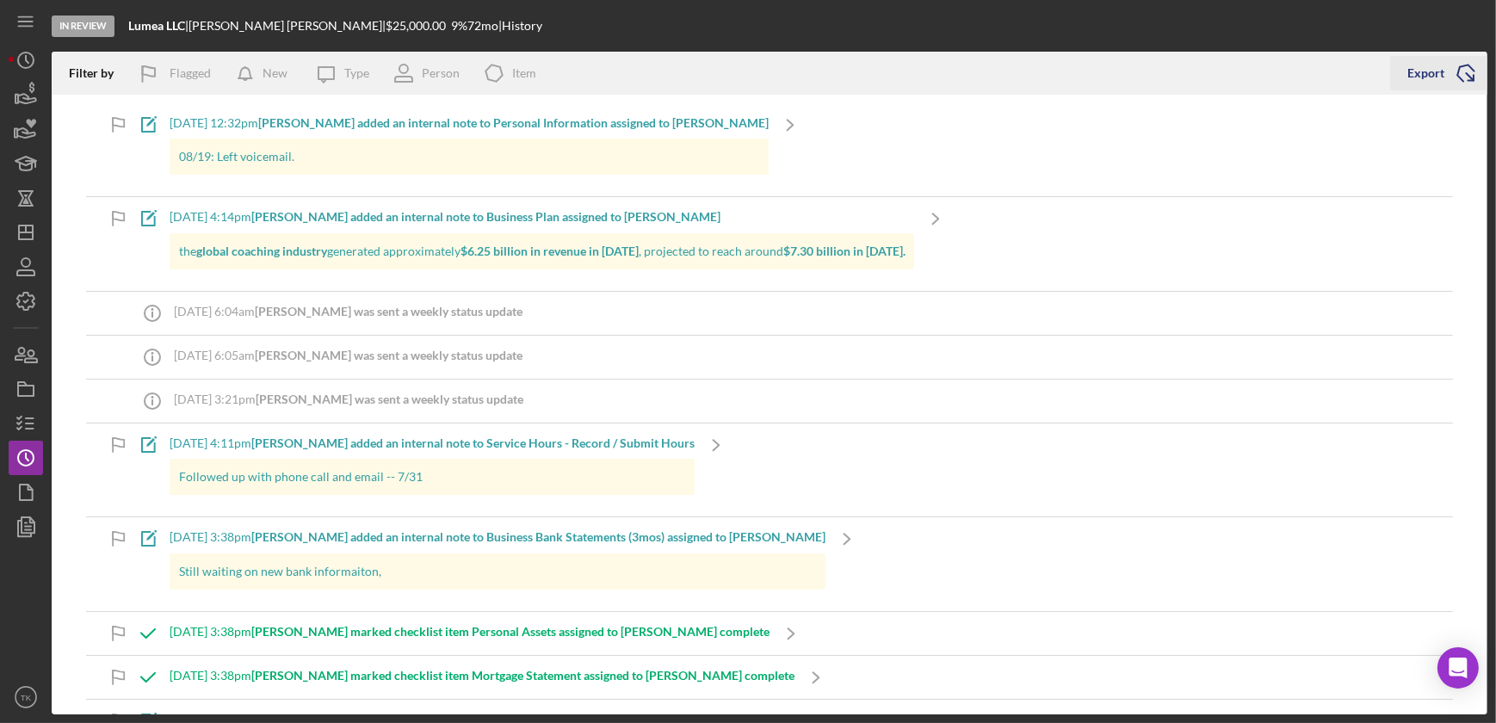
click at [1467, 77] on icon "Icon/Export" at bounding box center [1465, 73] width 43 height 43
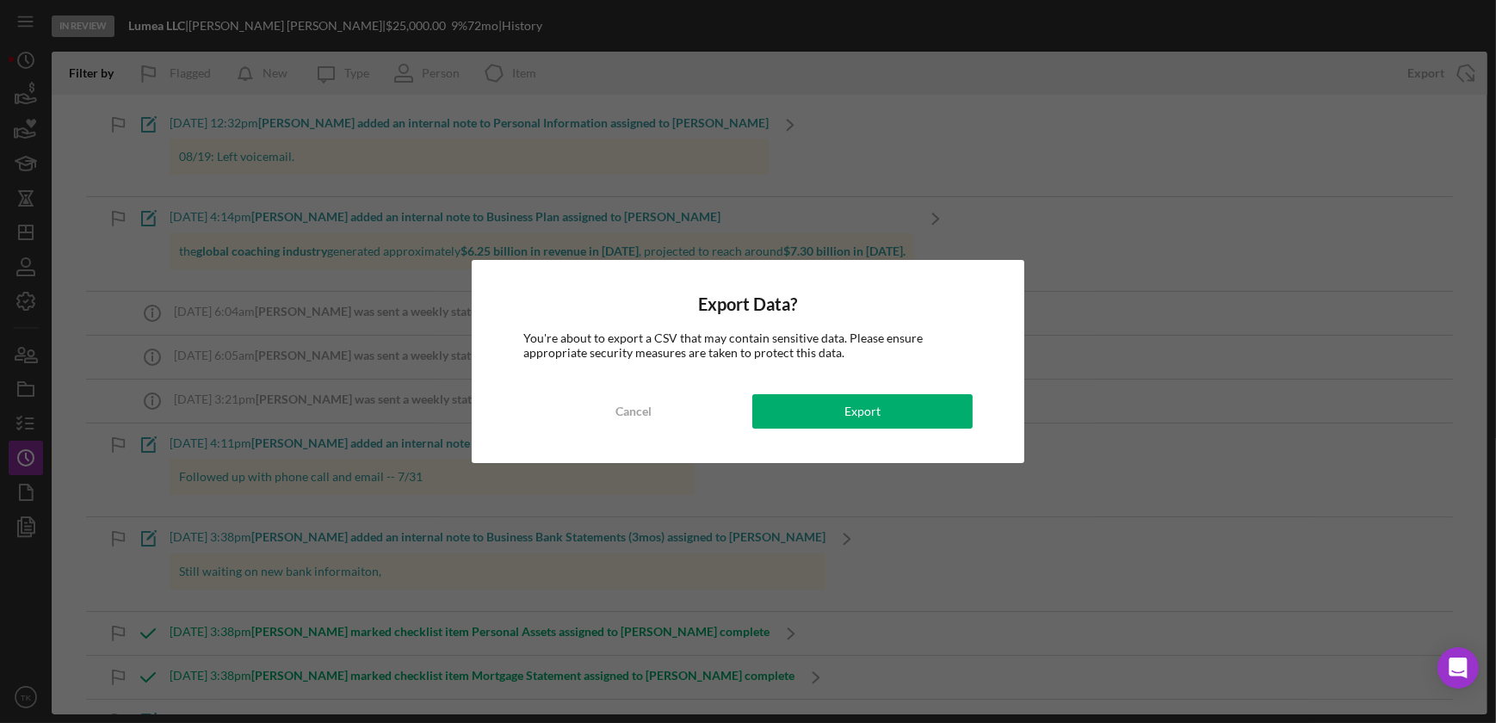
click at [894, 392] on div "Export Data? You're about to export a CSV that may contain sensitive data. Plea…" at bounding box center [748, 361] width 552 height 202
click at [892, 403] on button "Export" at bounding box center [862, 411] width 220 height 34
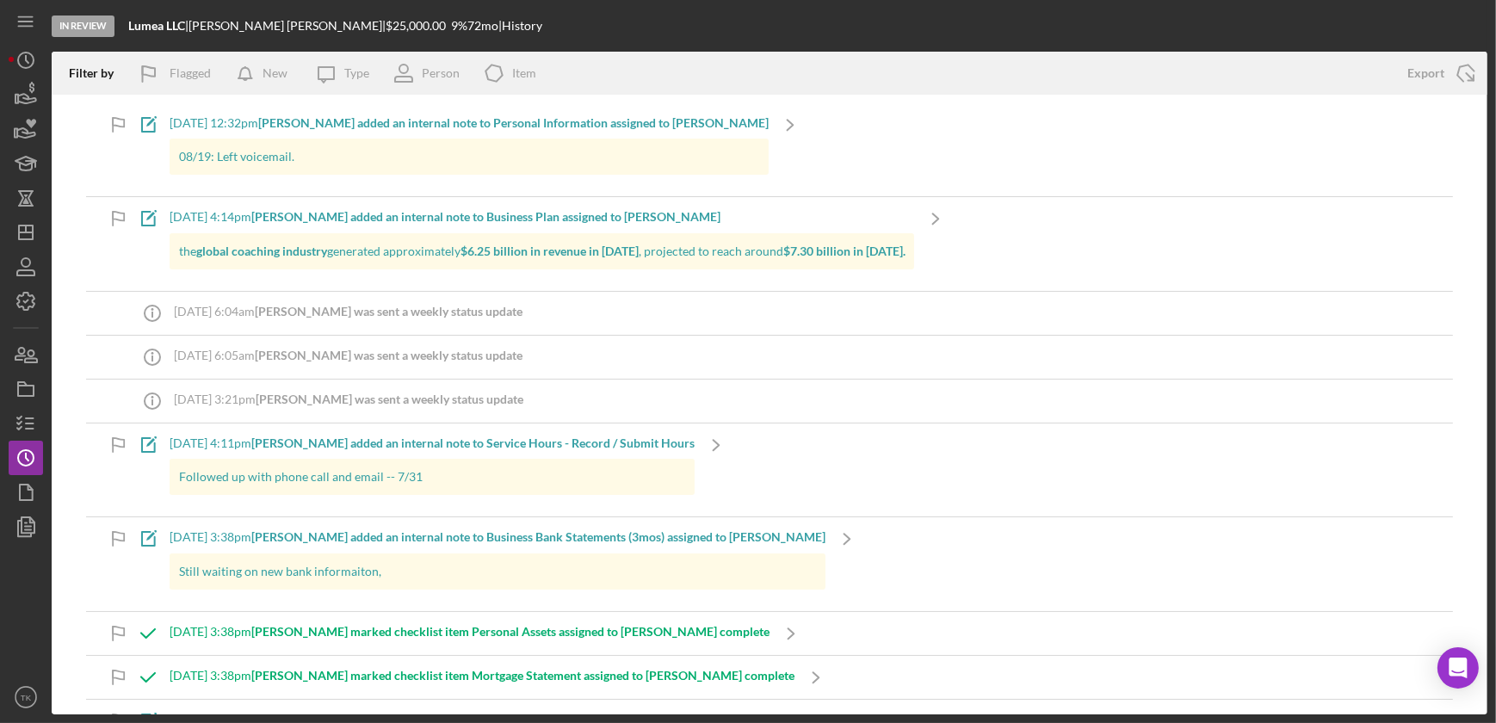
click at [981, 63] on div "Filter by Flagged New Icon/Message Type Person Icon/Product Item" at bounding box center [721, 73] width 1338 height 43
click at [28, 386] on icon "button" at bounding box center [25, 388] width 43 height 43
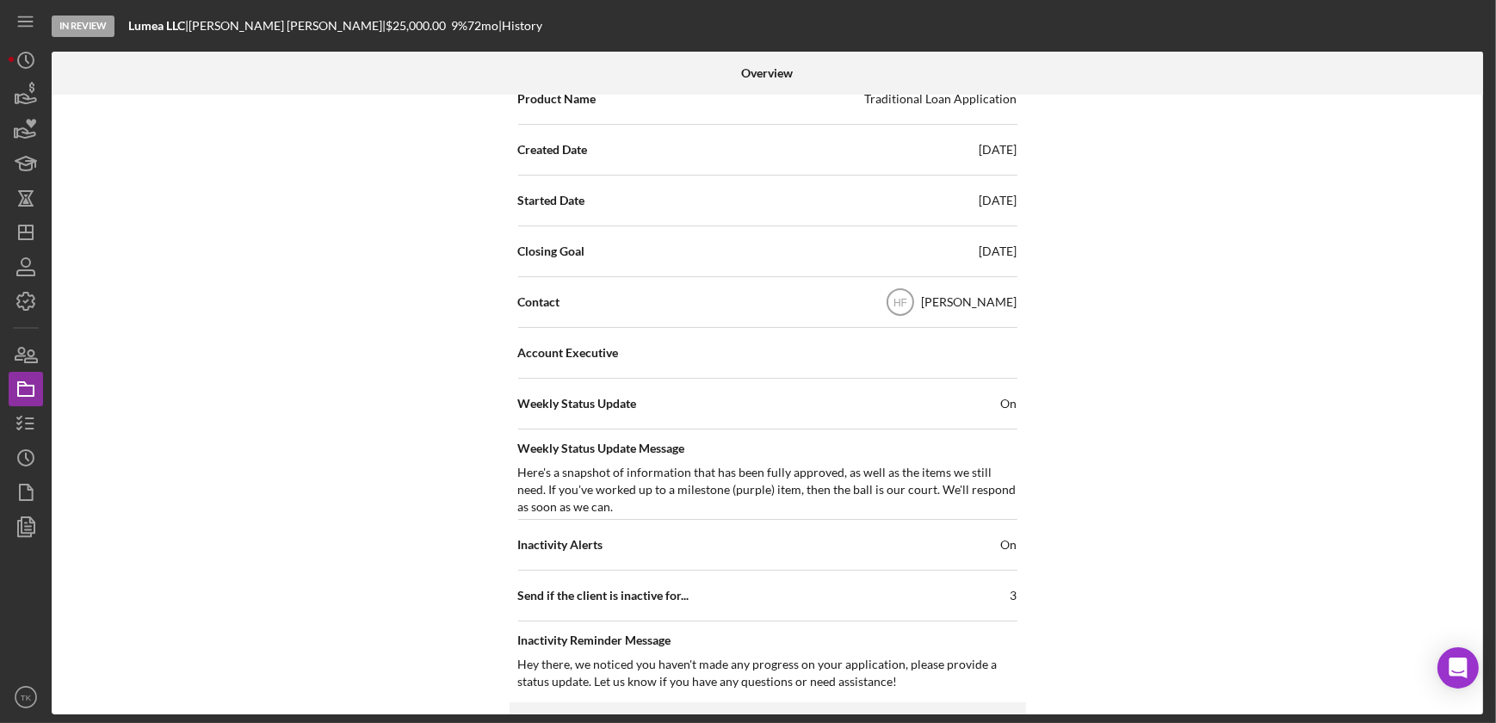
scroll to position [469, 0]
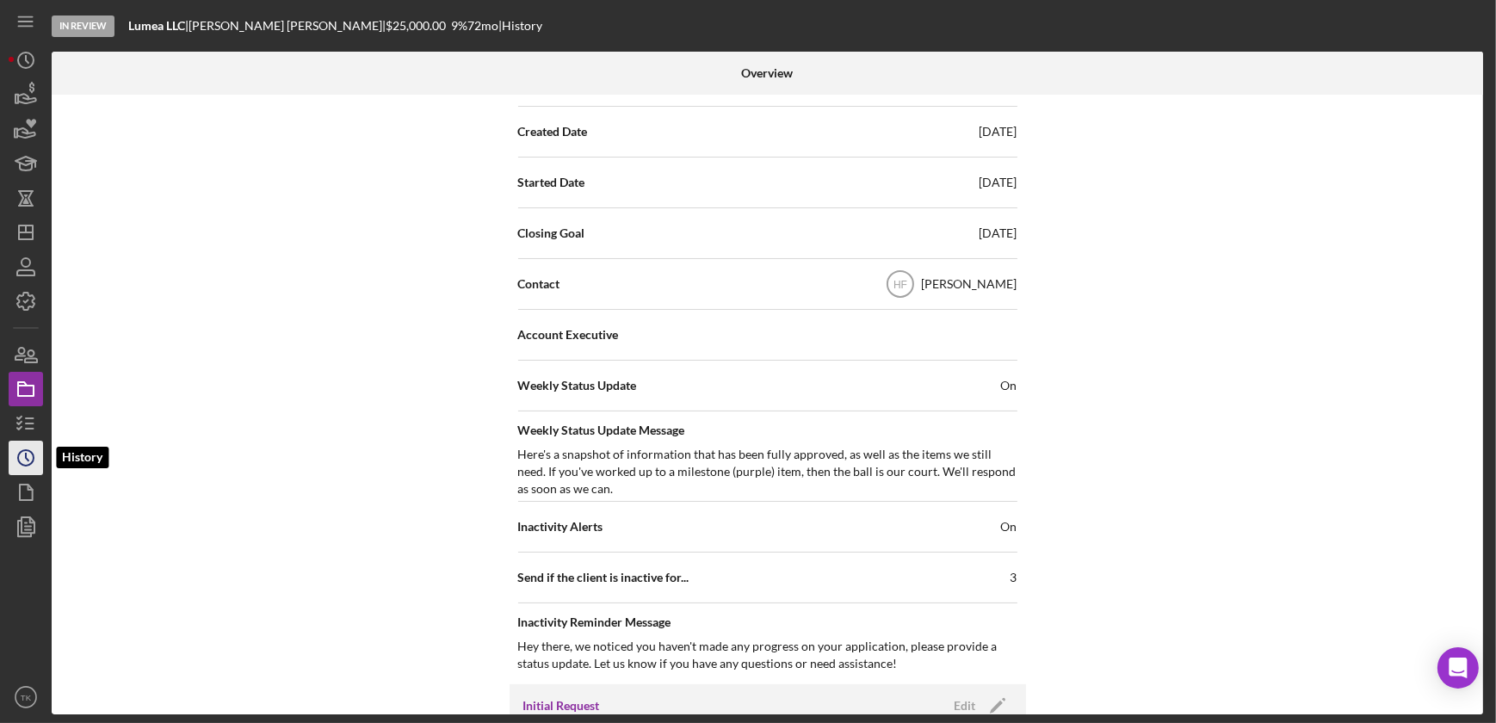
click at [34, 461] on icon "Icon/History" at bounding box center [25, 457] width 43 height 43
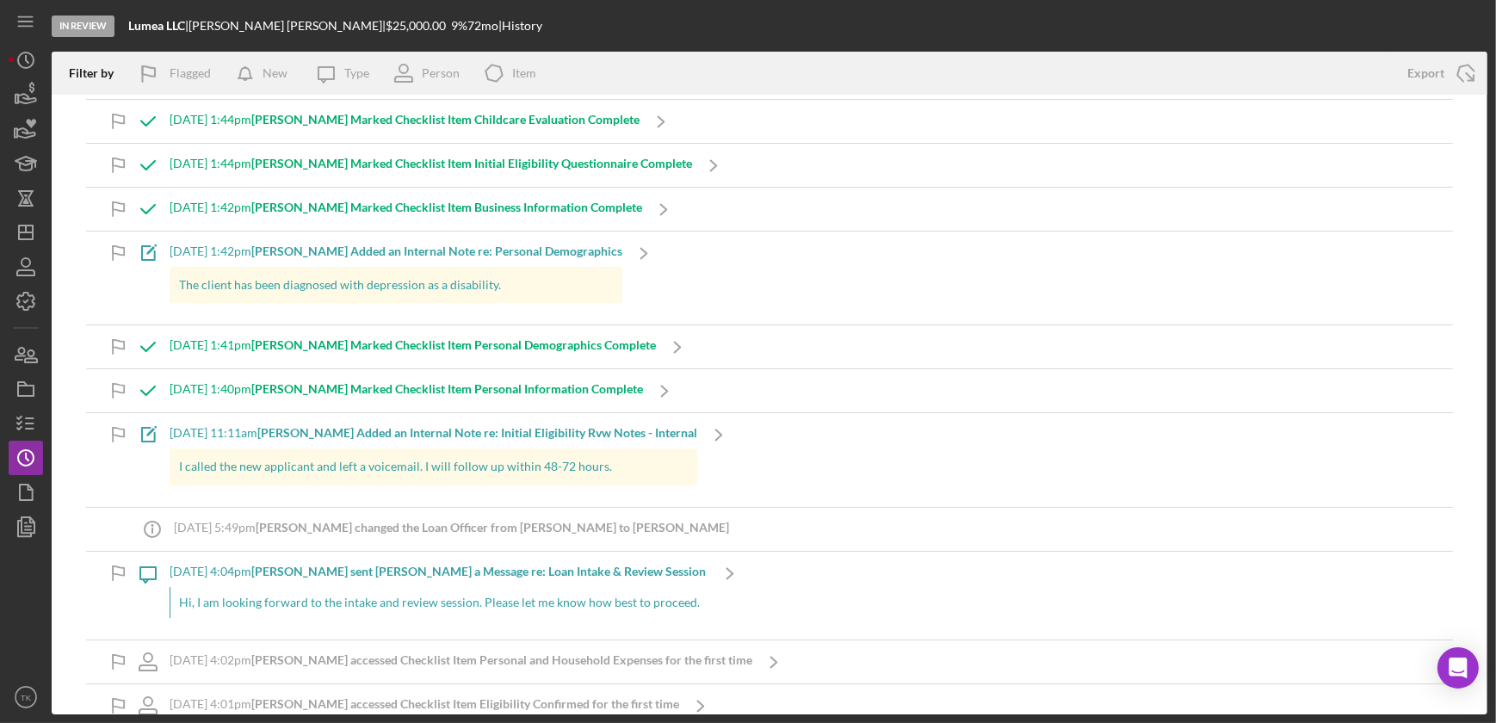
scroll to position [15309, 0]
